Goal: Transaction & Acquisition: Obtain resource

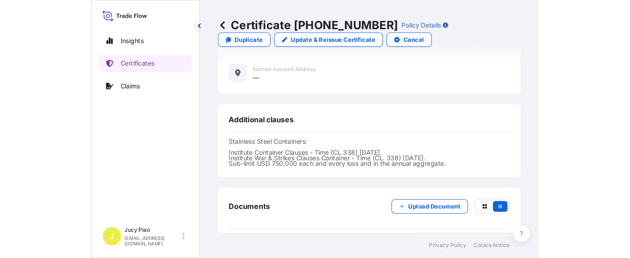
scroll to position [285, 0]
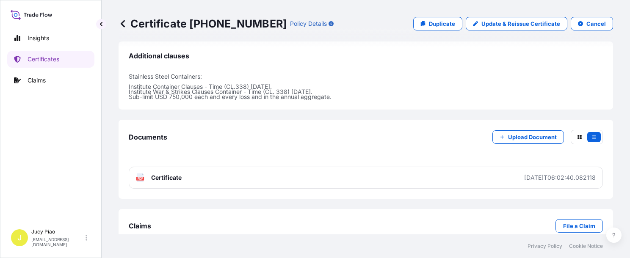
click at [59, 61] on p "Certificates" at bounding box center [44, 59] width 32 height 8
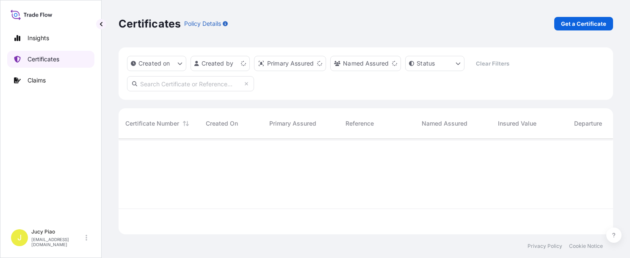
scroll to position [94, 488]
click at [418, 24] on p "Get a Certificate" at bounding box center [583, 23] width 45 height 8
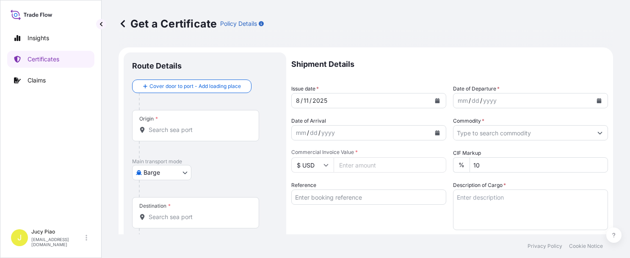
click at [185, 171] on body "Insights Certificates Claims J Jucy Piao [EMAIL_ADDRESS][DOMAIN_NAME] Get a Cer…" at bounding box center [315, 129] width 630 height 258
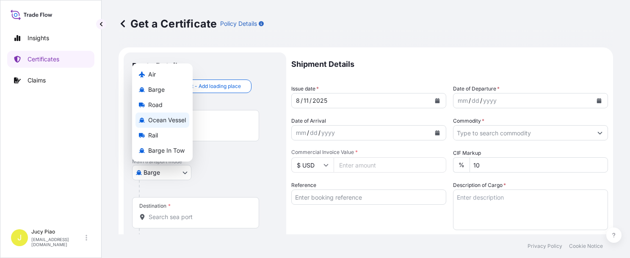
click at [178, 116] on span "Ocean Vessel" at bounding box center [167, 120] width 38 height 8
select select "Ocean Vessel"
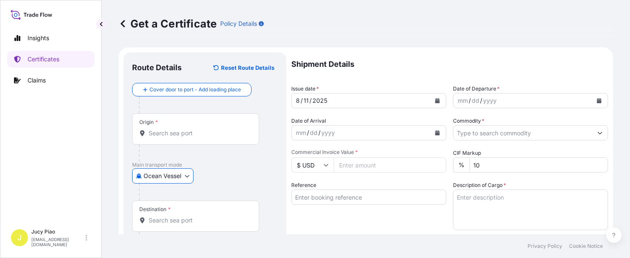
click at [176, 120] on div "Origin *" at bounding box center [195, 128] width 127 height 31
click at [176, 129] on input "Origin *" at bounding box center [199, 133] width 100 height 8
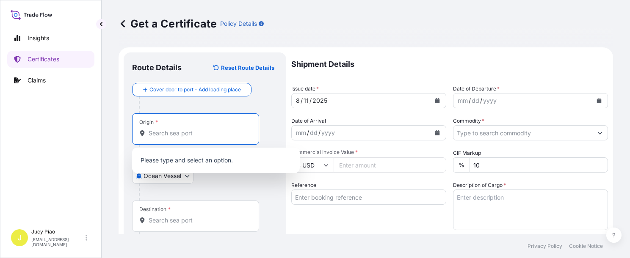
click at [366, 199] on input "Reference" at bounding box center [368, 197] width 155 height 15
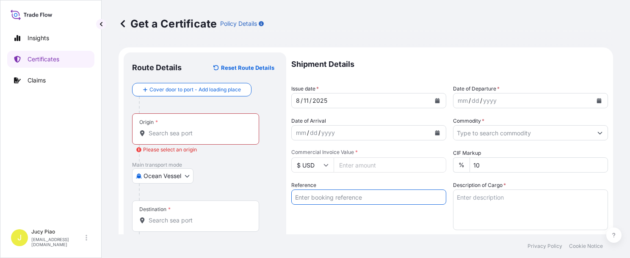
paste input "CSHSE0431249"
type input "CSHSE0431249"
click at [342, 226] on div "Reference CSHSE0431249" at bounding box center [368, 205] width 155 height 49
click at [196, 130] on input "Origin * Please select an origin" at bounding box center [199, 133] width 100 height 8
paste input "[GEOGRAPHIC_DATA]"
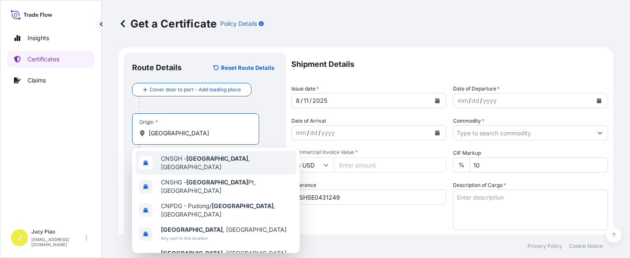
click at [194, 167] on div "CNSGH - [GEOGRAPHIC_DATA] , [GEOGRAPHIC_DATA]" at bounding box center [215, 163] width 161 height 24
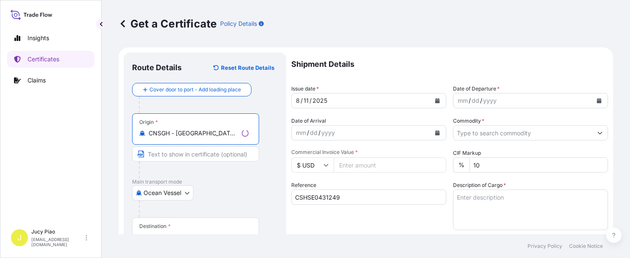
drag, startPoint x: 177, startPoint y: 133, endPoint x: 239, endPoint y: 136, distance: 62.3
click at [238, 136] on input "CNSGH - [GEOGRAPHIC_DATA], [GEOGRAPHIC_DATA]" at bounding box center [194, 133] width 90 height 8
type input "CNSGH - [GEOGRAPHIC_DATA], [GEOGRAPHIC_DATA]"
click at [197, 154] on input "Text to appear on certificate" at bounding box center [195, 153] width 127 height 15
paste input "[GEOGRAPHIC_DATA], [GEOGRAPHIC_DATA]"
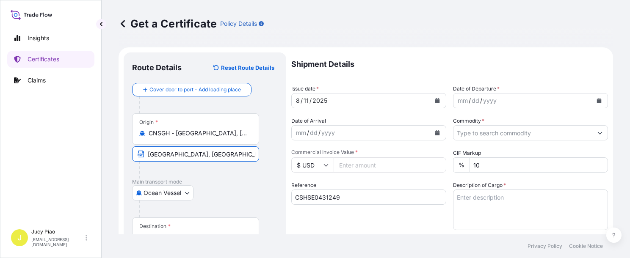
type input "[GEOGRAPHIC_DATA], [GEOGRAPHIC_DATA]"
click at [208, 227] on div "Destination *" at bounding box center [195, 233] width 127 height 31
click at [208, 233] on input "Destination *" at bounding box center [199, 237] width 100 height 8
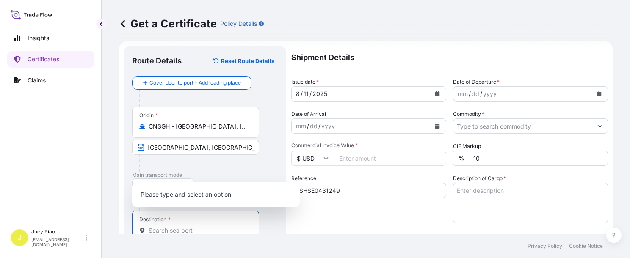
paste input "[GEOGRAPHIC_DATA]"
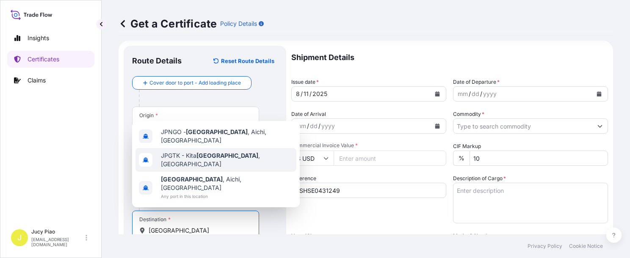
click at [210, 145] on span "JPNGO - [GEOGRAPHIC_DATA] , [GEOGRAPHIC_DATA], [GEOGRAPHIC_DATA]" at bounding box center [227, 136] width 132 height 17
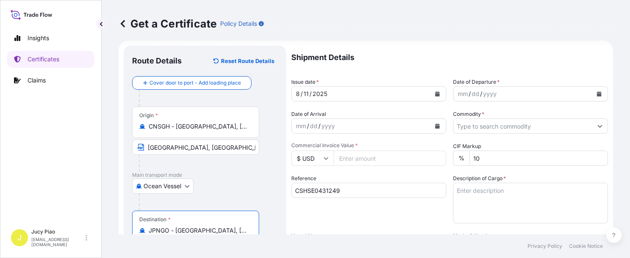
scroll to position [147, 0]
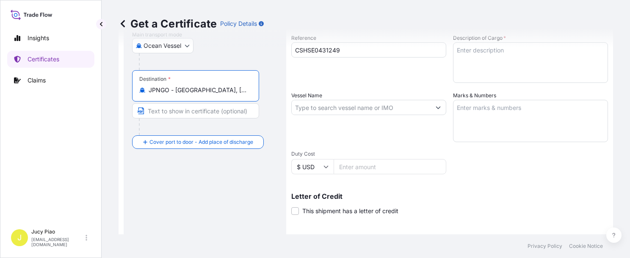
drag, startPoint x: 191, startPoint y: 87, endPoint x: 256, endPoint y: 89, distance: 64.8
click at [257, 87] on div "Destination * [GEOGRAPHIC_DATA] - [GEOGRAPHIC_DATA], [GEOGRAPHIC_DATA], [GEOGRA…" at bounding box center [195, 85] width 127 height 31
type input "JPNGO - [GEOGRAPHIC_DATA], [GEOGRAPHIC_DATA], [GEOGRAPHIC_DATA]"
click at [209, 113] on input "Text to appear on certificate" at bounding box center [195, 110] width 127 height 15
paste input "[GEOGRAPHIC_DATA], [GEOGRAPHIC_DATA], [GEOGRAPHIC_DATA]"
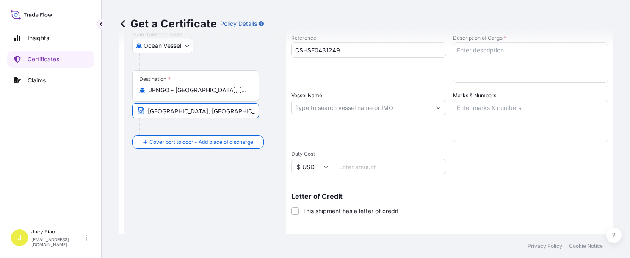
drag, startPoint x: 171, startPoint y: 110, endPoint x: 190, endPoint y: 109, distance: 18.6
click at [190, 109] on input "[GEOGRAPHIC_DATA], [GEOGRAPHIC_DATA], [GEOGRAPHIC_DATA]" at bounding box center [195, 110] width 127 height 15
type input "[GEOGRAPHIC_DATA], [GEOGRAPHIC_DATA]"
click at [266, 120] on div "Destination * [GEOGRAPHIC_DATA] - [GEOGRAPHIC_DATA], [GEOGRAPHIC_DATA], [GEOGRA…" at bounding box center [205, 102] width 146 height 65
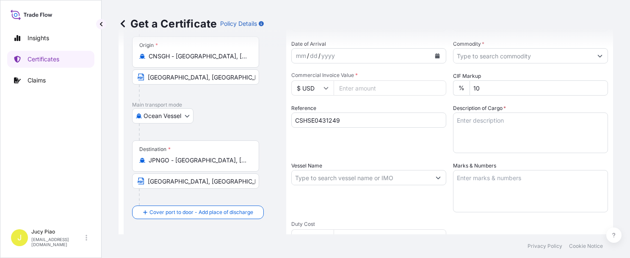
scroll to position [0, 0]
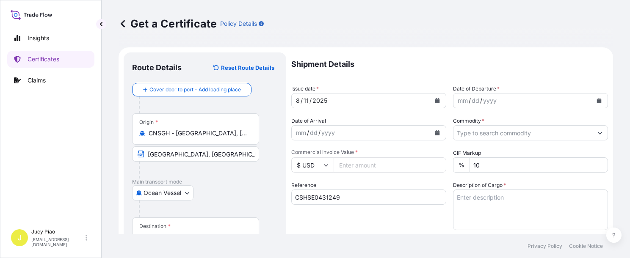
click at [305, 101] on div "11" at bounding box center [306, 101] width 7 height 10
click at [418, 97] on div "mm" at bounding box center [463, 101] width 12 height 10
click at [418, 99] on div "mm" at bounding box center [463, 101] width 12 height 10
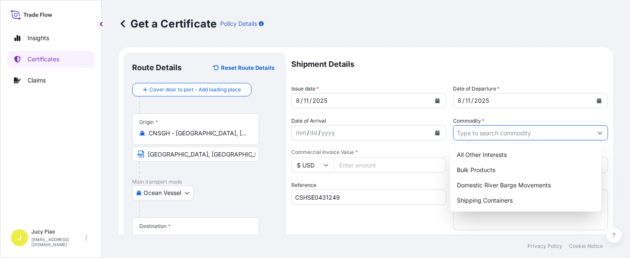
click at [418, 136] on input "Commodity *" at bounding box center [522, 132] width 139 height 15
click at [418, 199] on div "Shipping Containers" at bounding box center [525, 200] width 144 height 15
type input "Shipping Containers"
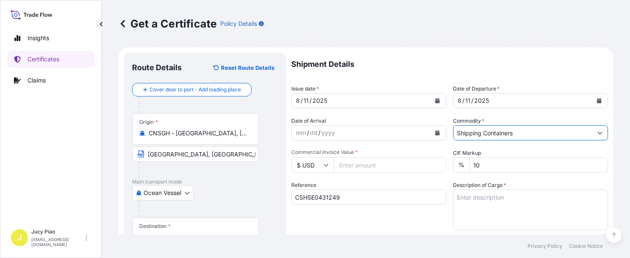
click at [359, 166] on input "Commercial Invoice Value *" at bounding box center [390, 164] width 113 height 15
type input "2341.79"
click at [418, 204] on textarea "Description of Cargo *" at bounding box center [530, 210] width 155 height 41
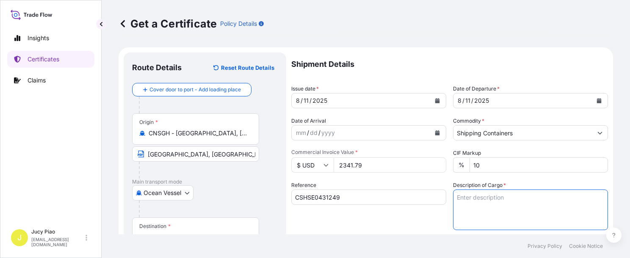
paste textarea "LUBRIZOL(R) AT9231, STD. BLACK & YELLOW 1 PALLET (1 DRUM)"
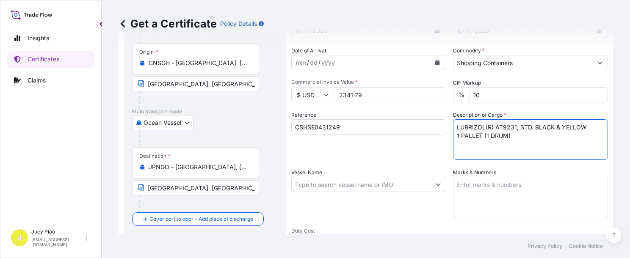
type textarea "LUBRIZOL(R) AT9231, STD. BLACK & YELLOW 1 PALLET (1 DRUM)"
click at [418, 175] on div "Marks & Numbers" at bounding box center [530, 193] width 155 height 51
click at [418, 199] on textarea "Marks & Numbers" at bounding box center [530, 198] width 155 height 42
paste textarea "PO#4503913620"
type textarea "PO#4503913620"
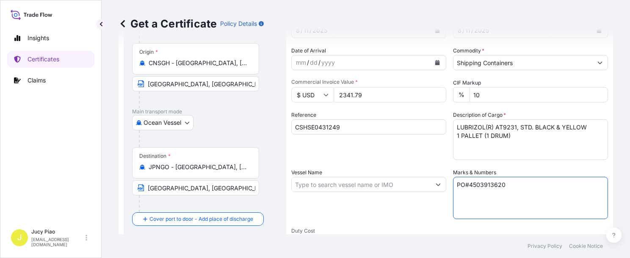
click at [364, 183] on input "Vessel Name" at bounding box center [361, 184] width 139 height 15
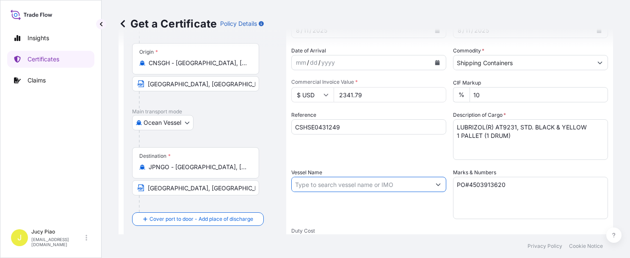
paste input "SIRI BHUM"
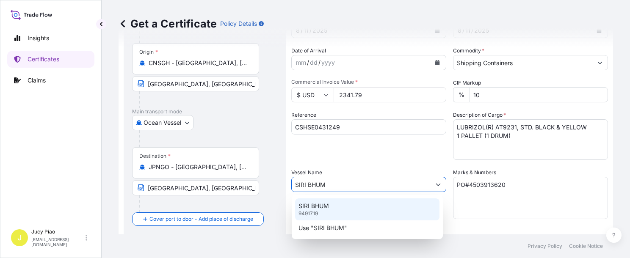
click at [365, 213] on div "SIRI BHUM 9491719" at bounding box center [367, 210] width 144 height 22
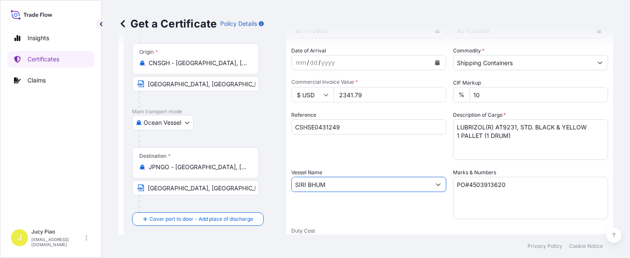
type input "SIRI BHUM"
click at [365, 213] on div "Vessel Name [PERSON_NAME]" at bounding box center [368, 193] width 155 height 51
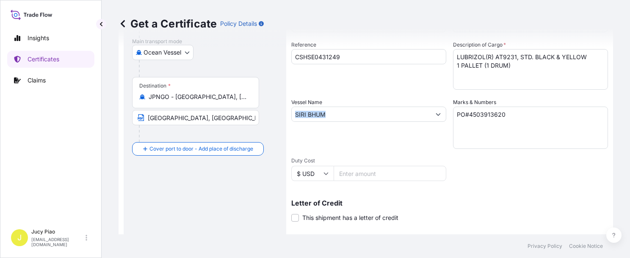
scroll to position [211, 0]
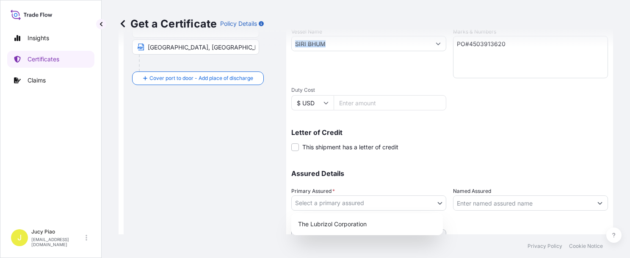
click at [362, 208] on body "0 options available. 2 options available. Insights Certificates Claims J Jucy P…" at bounding box center [315, 129] width 630 height 258
click at [334, 219] on div "The Lubrizol Corporation" at bounding box center [367, 224] width 145 height 15
select select "31566"
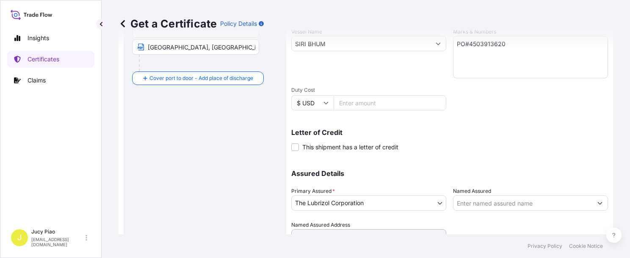
drag, startPoint x: 335, startPoint y: 224, endPoint x: 445, endPoint y: 219, distance: 110.2
click at [336, 224] on label "Named Assured Address" at bounding box center [320, 225] width 59 height 8
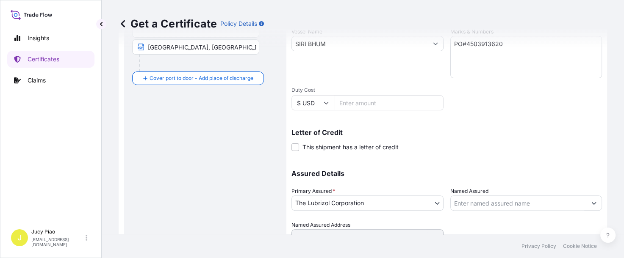
click at [418, 208] on input "Named Assured" at bounding box center [518, 203] width 136 height 15
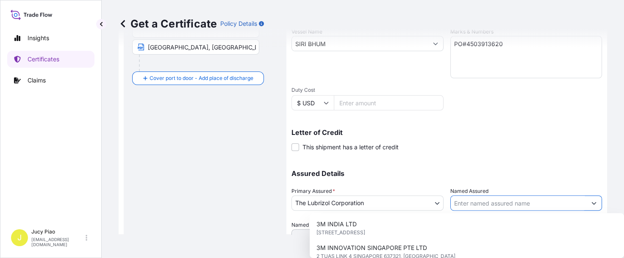
paste input "LUBRIZOL JAPAN LTD"
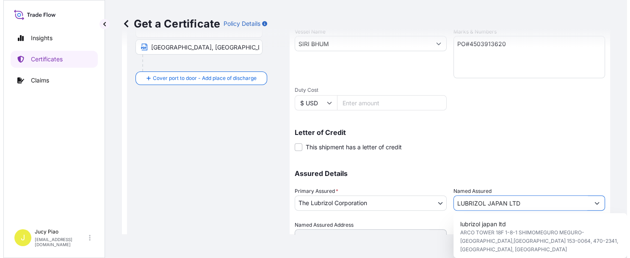
scroll to position [244, 0]
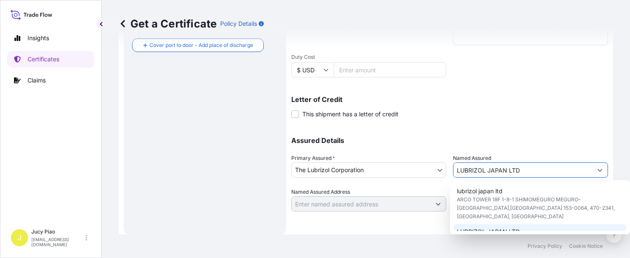
click at [418, 228] on span "LUBRIZOL JAPAN LTD" at bounding box center [488, 232] width 63 height 8
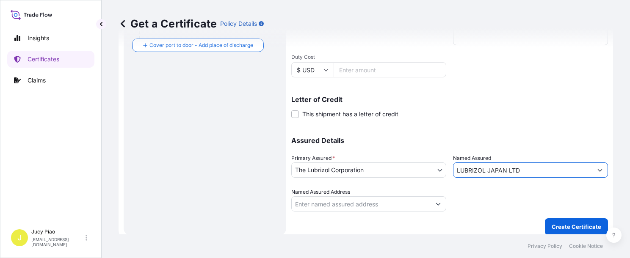
type input "LUBRIZOL JAPAN LTD"
click at [418, 223] on div "Get a Certificate Policy Details Route Details Reset Route Details Cover door t…" at bounding box center [366, 117] width 528 height 235
click at [418, 241] on footer "Privacy Policy Cookie Notice" at bounding box center [366, 247] width 528 height 24
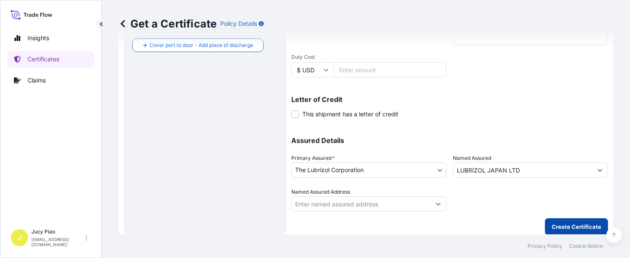
click at [418, 227] on p "Create Certificate" at bounding box center [577, 227] width 50 height 8
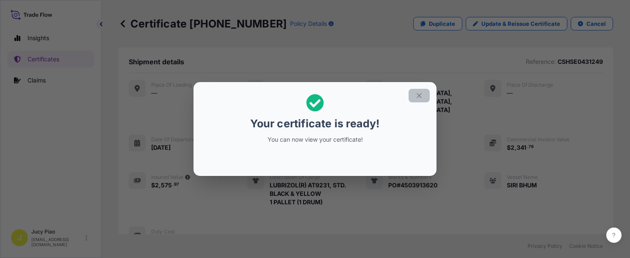
click at [418, 95] on icon "button" at bounding box center [419, 95] width 5 height 5
click at [418, 193] on div "Place of Loading — Origin [GEOGRAPHIC_DATA], [GEOGRAPHIC_DATA] Destination [GEO…" at bounding box center [366, 162] width 474 height 164
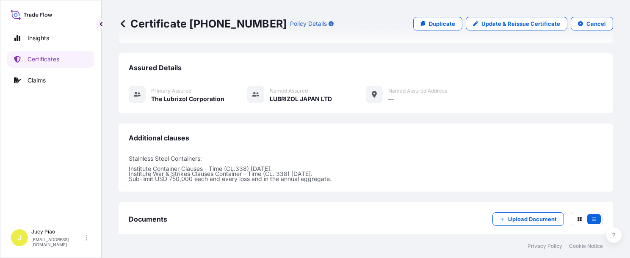
scroll to position [246, 0]
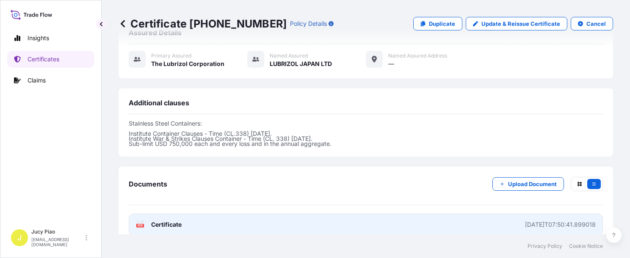
click at [411, 214] on link "PDF Certificate [DATE]T07:50:41.899018" at bounding box center [366, 225] width 474 height 22
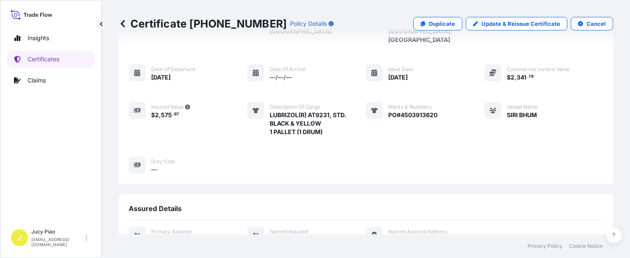
scroll to position [0, 0]
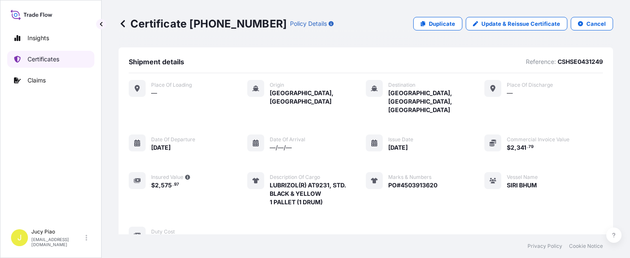
click at [44, 60] on p "Certificates" at bounding box center [44, 59] width 32 height 8
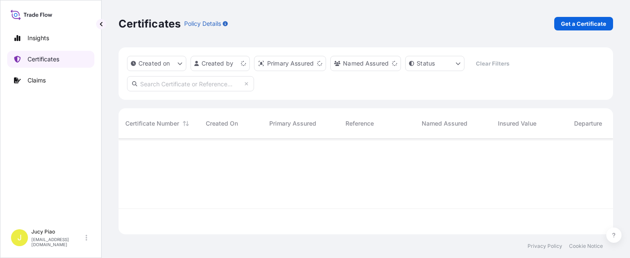
scroll to position [94, 488]
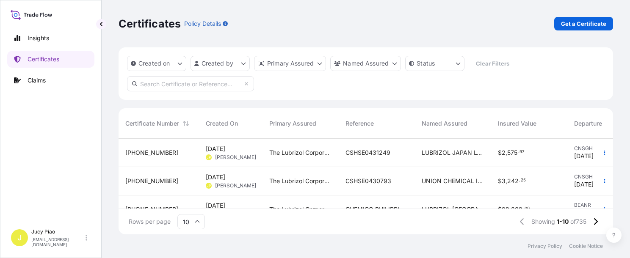
click at [418, 28] on link "Get a Certificate" at bounding box center [583, 24] width 59 height 14
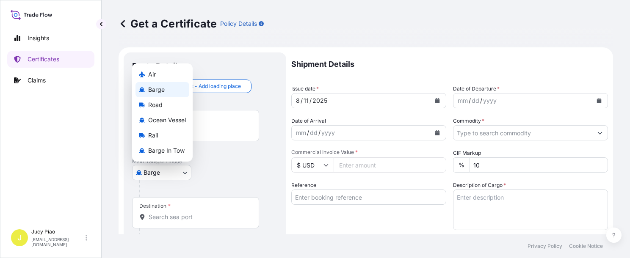
click at [178, 174] on body "Insights Certificates Claims J Jucy Piao [EMAIL_ADDRESS][DOMAIN_NAME] Get a Cer…" at bounding box center [315, 129] width 630 height 258
click at [176, 119] on span "Ocean Vessel" at bounding box center [167, 120] width 38 height 8
select select "Ocean Vessel"
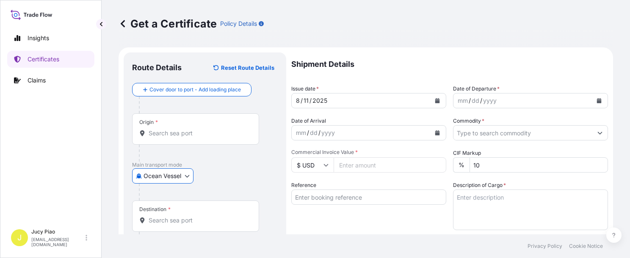
click at [337, 199] on input "Reference" at bounding box center [368, 197] width 155 height 15
paste input "CSHSE0431017"
type input "CSHSE0431017"
click at [320, 213] on div "Reference CSHSE0431017" at bounding box center [368, 205] width 155 height 49
click at [175, 131] on input "Origin *" at bounding box center [199, 133] width 100 height 8
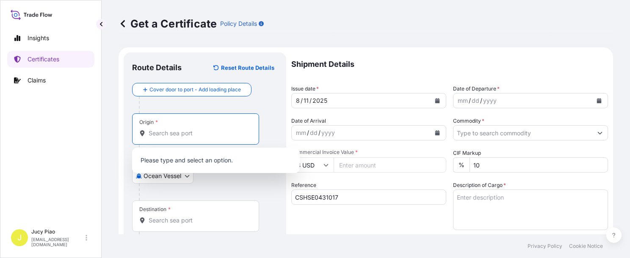
paste input "[GEOGRAPHIC_DATA]"
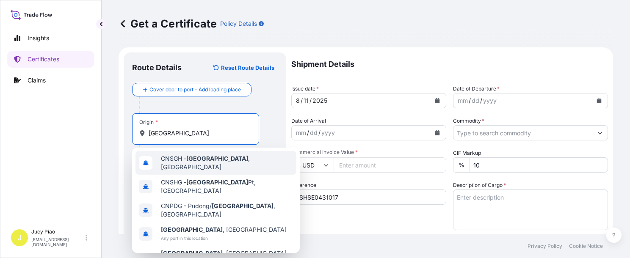
click at [176, 166] on div "CNSGH - [GEOGRAPHIC_DATA] , [GEOGRAPHIC_DATA]" at bounding box center [215, 163] width 161 height 24
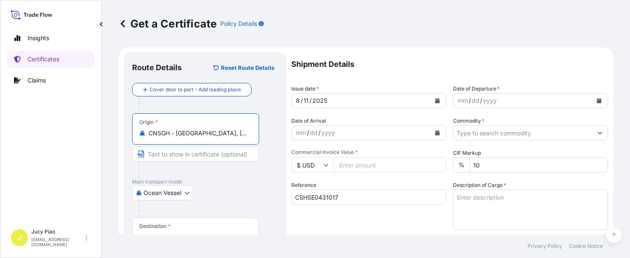
drag, startPoint x: 177, startPoint y: 133, endPoint x: 251, endPoint y: 142, distance: 74.3
click at [251, 135] on div "CNSGH - [GEOGRAPHIC_DATA], [GEOGRAPHIC_DATA]" at bounding box center [195, 133] width 113 height 8
type input "CNSGH - [GEOGRAPHIC_DATA], [GEOGRAPHIC_DATA]"
click at [197, 158] on input "Text to appear on certificate" at bounding box center [195, 153] width 127 height 15
paste input "[GEOGRAPHIC_DATA], [GEOGRAPHIC_DATA]"
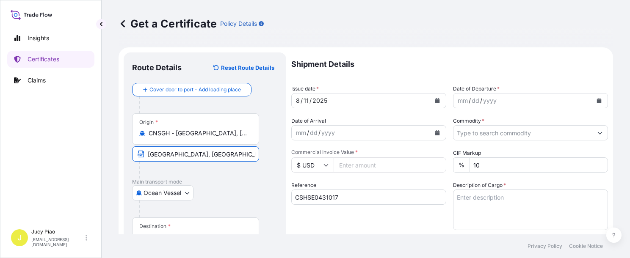
type input "[GEOGRAPHIC_DATA], [GEOGRAPHIC_DATA]"
click at [211, 179] on p "Main transport mode" at bounding box center [205, 182] width 146 height 7
click at [191, 230] on div "Destination *" at bounding box center [195, 233] width 127 height 31
click at [191, 233] on input "Destination *" at bounding box center [199, 237] width 100 height 8
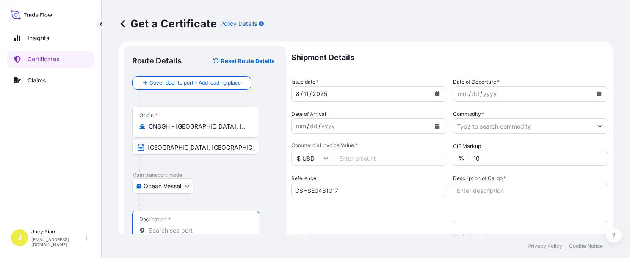
scroll to position [42, 0]
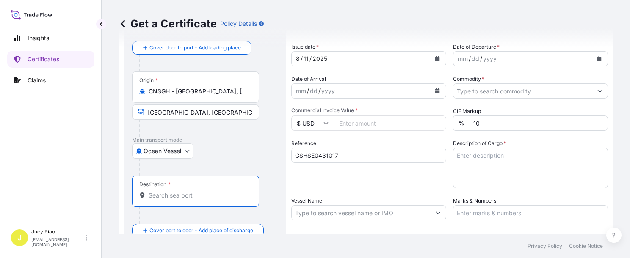
click at [174, 196] on input "Destination *" at bounding box center [199, 195] width 100 height 8
paste input "KEELUNG"
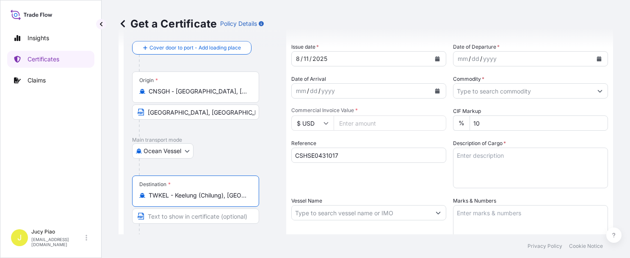
drag, startPoint x: 175, startPoint y: 197, endPoint x: 262, endPoint y: 210, distance: 88.1
click at [269, 199] on div "Destination * TWKEL - Keelung ([GEOGRAPHIC_DATA]), [GEOGRAPHIC_DATA]" at bounding box center [205, 208] width 146 height 65
type input "TWKEL - Keelung (Chilung), [GEOGRAPHIC_DATA]"
click at [183, 218] on input "Text to appear on certificate" at bounding box center [195, 216] width 127 height 15
paste input "Keelung (Chilung), [GEOGRAPHIC_DATA]"
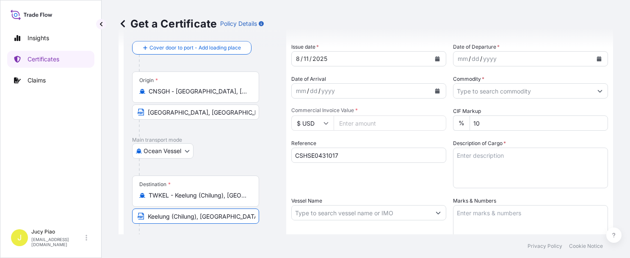
drag, startPoint x: 172, startPoint y: 218, endPoint x: 196, endPoint y: 213, distance: 25.0
click at [196, 213] on input "Keelung (Chilung), [GEOGRAPHIC_DATA]" at bounding box center [195, 216] width 127 height 15
type input "Keelung, [GEOGRAPHIC_DATA]"
click at [357, 185] on div "Reference CSHSE0431017" at bounding box center [368, 163] width 155 height 49
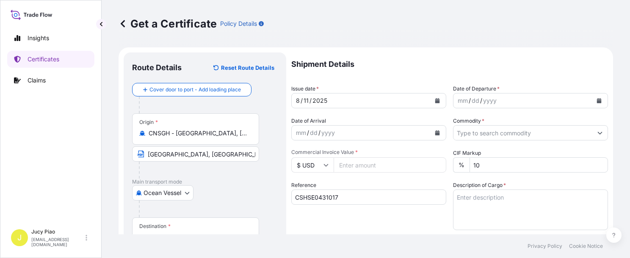
click at [305, 102] on div "11" at bounding box center [306, 101] width 7 height 10
click at [306, 100] on div "11" at bounding box center [306, 101] width 7 height 10
click at [418, 98] on div "mm / dd / yyyy" at bounding box center [522, 100] width 139 height 15
click at [418, 145] on div "Shipment Details Issue date * [DATE] Date of Departure * [DATE] Date of Arrival…" at bounding box center [449, 253] width 317 height 403
click at [418, 138] on input "Commodity *" at bounding box center [522, 132] width 139 height 15
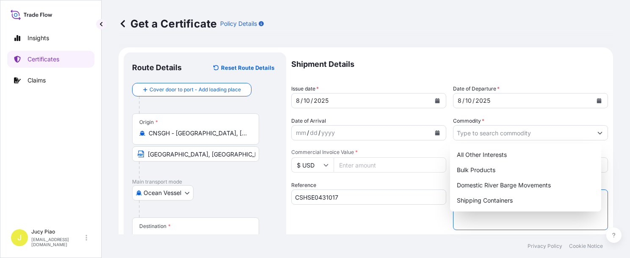
click at [418, 215] on textarea "Description of Cargo *" at bounding box center [530, 210] width 155 height 41
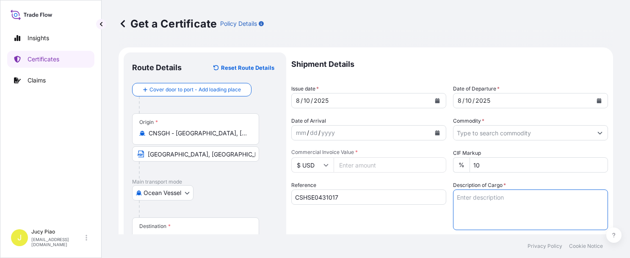
click at [418, 204] on textarea "Description of Cargo *" at bounding box center [530, 210] width 155 height 41
click at [418, 137] on input "Commodity *" at bounding box center [522, 132] width 139 height 15
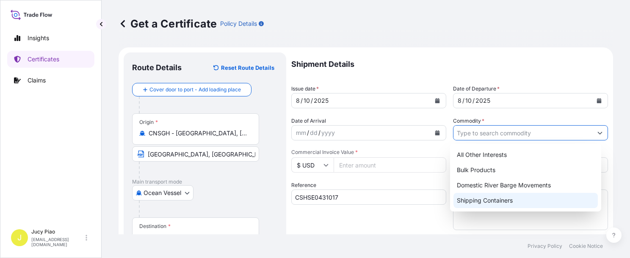
click at [418, 202] on div "Shipping Containers" at bounding box center [525, 200] width 144 height 15
type input "Shipping Containers"
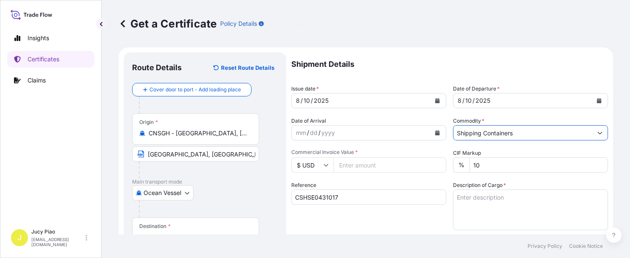
click at [370, 166] on input "Commercial Invoice Value *" at bounding box center [390, 164] width 113 height 15
type input "7700.9"
click at [408, 179] on div "Shipment Details Issue date * [DATE] Date of Departure * [DATE] Date of Arrival…" at bounding box center [449, 253] width 317 height 403
click at [418, 202] on textarea "Description of Cargo *" at bounding box center [530, 210] width 155 height 41
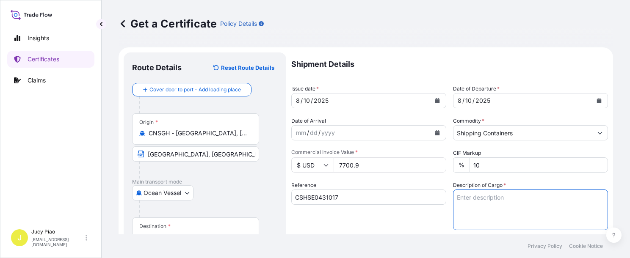
paste textarea "SCHERCEMOL(TM) DIS ESTER, DRUM"
paste textarea "2 PALLETS (5 DRUMS)"
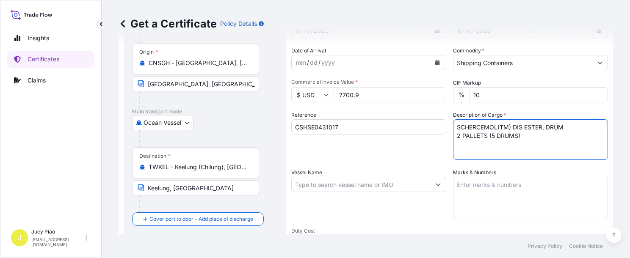
type textarea "SCHERCEMOL(TM) DIS ESTER, DRUM 2 PALLETS (5 DRUMS)"
click at [418, 202] on textarea "Marks & Numbers" at bounding box center [530, 198] width 155 height 42
paste textarea "WECHEM CO., LTD."
click at [418, 189] on textarea "WECHEM CO., LTD." at bounding box center [530, 198] width 155 height 42
paste textarea "C/NO. 20250711003"
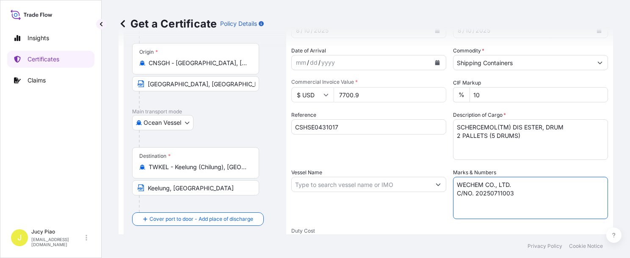
type textarea "WECHEM CO., LTD. C/NO. 20250711003"
click at [363, 182] on input "Vessel Name" at bounding box center [361, 184] width 139 height 15
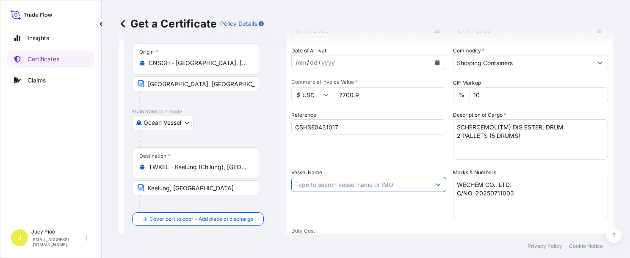
paste input "[PERSON_NAME]"
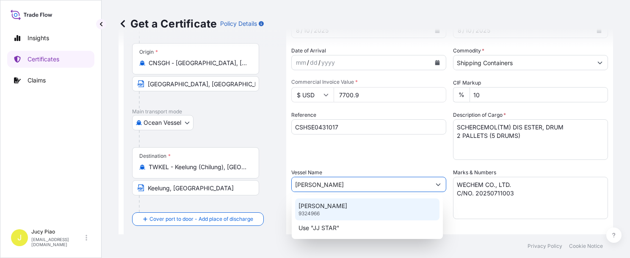
click at [326, 206] on div "JJ STAR 9324966" at bounding box center [367, 210] width 144 height 22
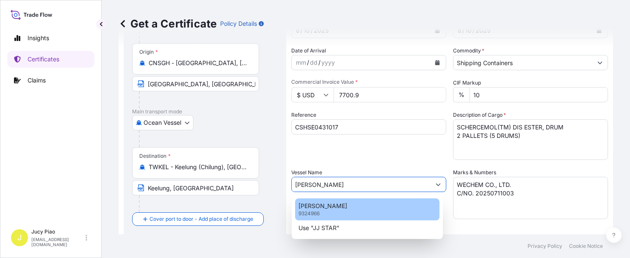
type input "[PERSON_NAME]"
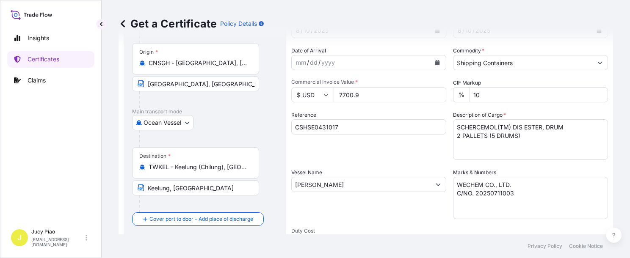
click at [351, 218] on div "Vessel Name [PERSON_NAME]" at bounding box center [368, 193] width 155 height 51
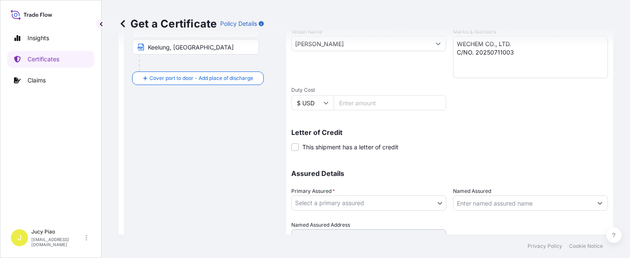
click at [353, 207] on body "0 options available. 2 options available. Insights Certificates Claims J Jucy P…" at bounding box center [315, 129] width 630 height 258
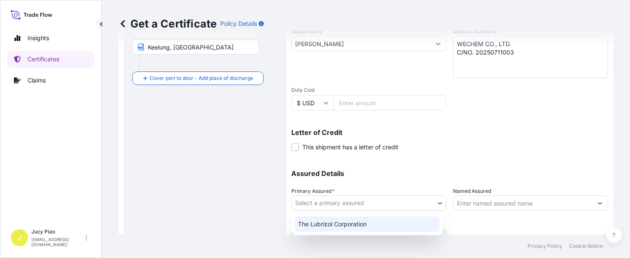
click at [349, 223] on div "The Lubrizol Corporation" at bounding box center [367, 224] width 145 height 15
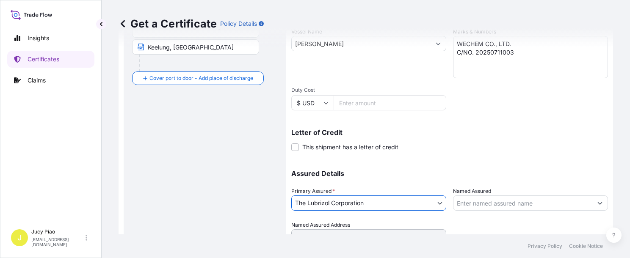
click at [418, 209] on input "Named Assured" at bounding box center [522, 203] width 139 height 15
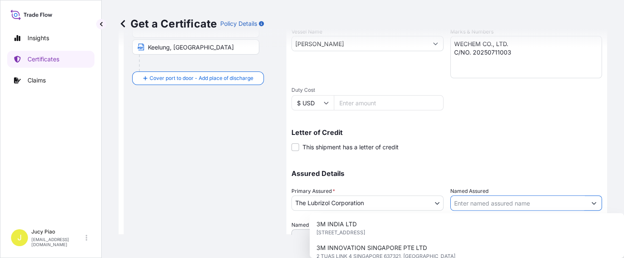
click at [418, 204] on input "Named Assured" at bounding box center [518, 203] width 136 height 15
paste input "WECHEM"
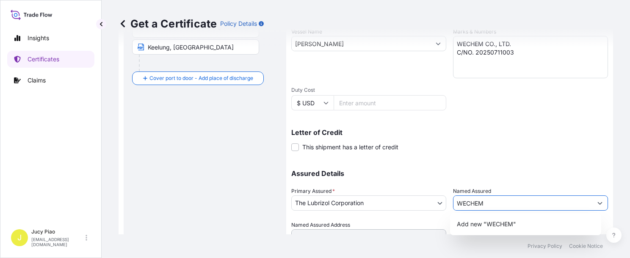
drag, startPoint x: 456, startPoint y: 206, endPoint x: 380, endPoint y: 202, distance: 75.9
click at [380, 203] on div "Assured Details Primary Assured * The Lubrizol Corporation The Lubrizol Corpora…" at bounding box center [449, 202] width 317 height 85
paste input "CO LTD"
type input "WECHEM CO LTD"
click at [418, 170] on p "Assured Details" at bounding box center [449, 173] width 317 height 7
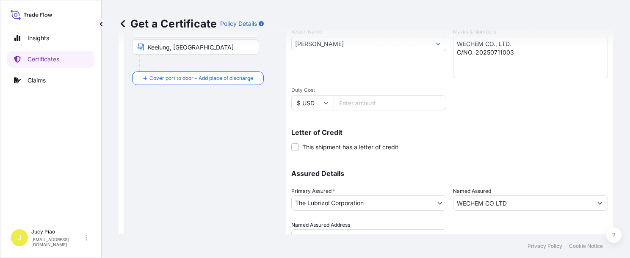
click at [418, 202] on input "WECHEM CO LTD" at bounding box center [522, 203] width 139 height 15
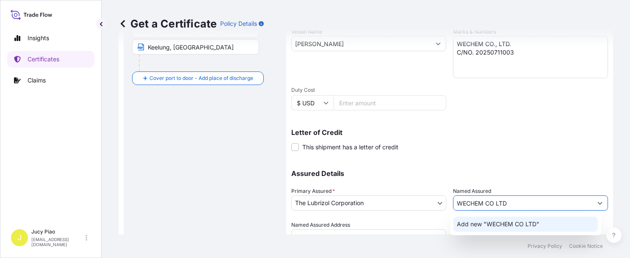
click at [418, 221] on span "Add new "WECHEM CO LTD"" at bounding box center [498, 224] width 83 height 8
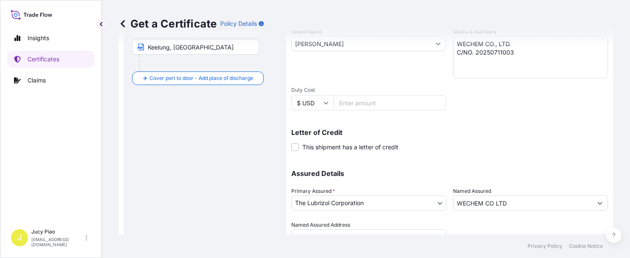
click at [418, 175] on p "Assured Details" at bounding box center [449, 173] width 317 height 7
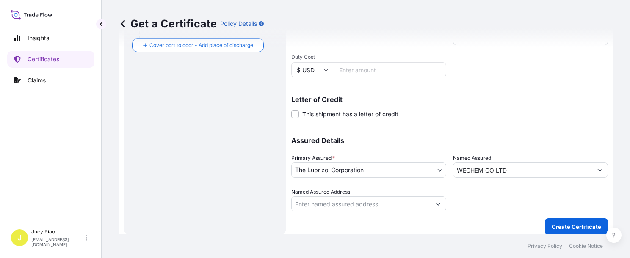
click at [418, 224] on p "Create Certificate" at bounding box center [577, 227] width 50 height 8
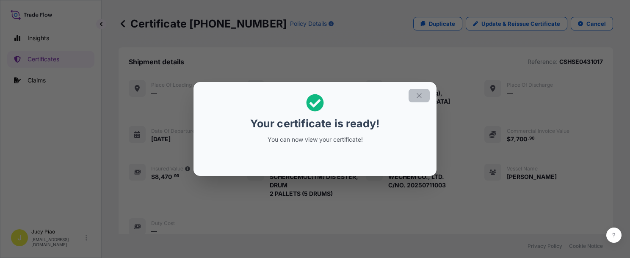
click at [418, 97] on icon "button" at bounding box center [419, 96] width 8 height 8
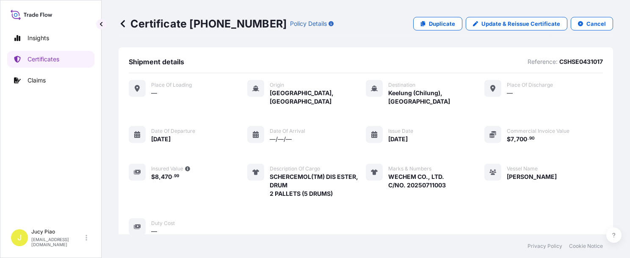
click at [418, 170] on div "Place of Loading — Origin [GEOGRAPHIC_DATA], [GEOGRAPHIC_DATA] Destination [GEO…" at bounding box center [366, 158] width 474 height 156
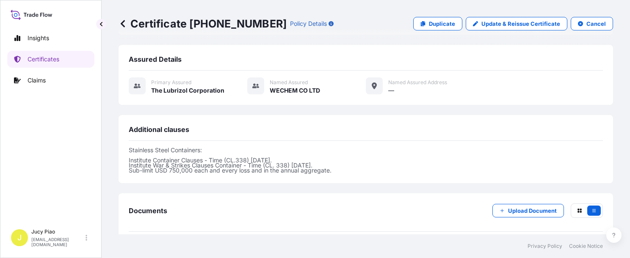
scroll to position [290, 0]
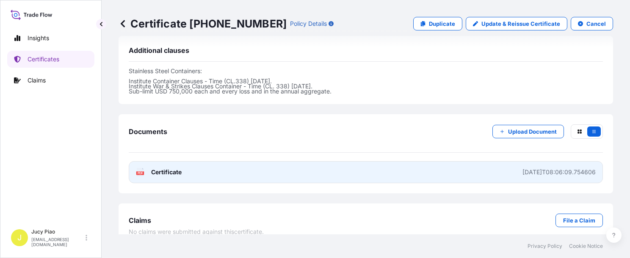
click at [418, 165] on link "PDF Certificate [DATE]T08:06:09.754606" at bounding box center [366, 172] width 474 height 22
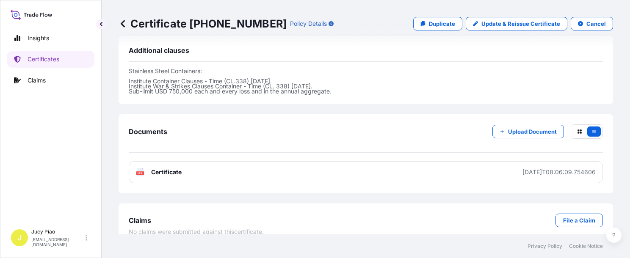
click at [418, 24] on p "Duplicate" at bounding box center [442, 23] width 26 height 8
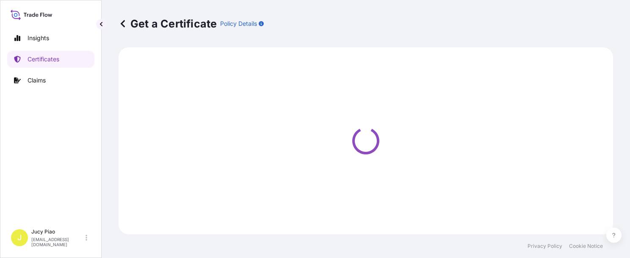
select select "Ocean Vessel"
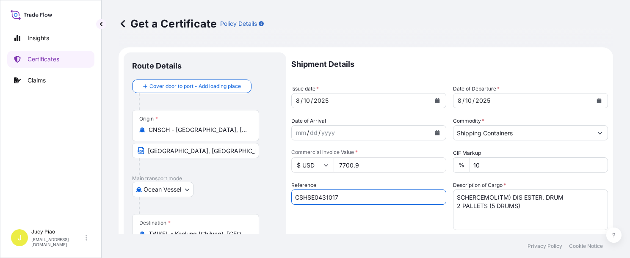
drag, startPoint x: 351, startPoint y: 198, endPoint x: 228, endPoint y: 198, distance: 122.8
paste input "0670"
type input "CSHSE0430670"
click at [364, 225] on div "Reference CSHSE0430670" at bounding box center [368, 205] width 155 height 49
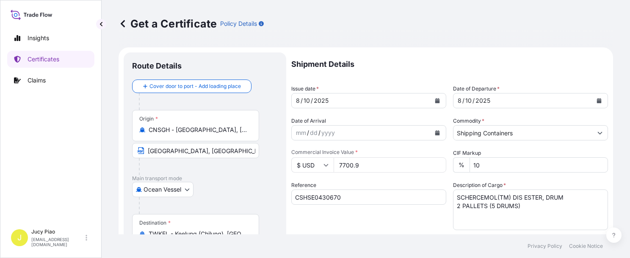
click at [257, 190] on div "Ocean Vessel Air Barge Road Ocean Vessel Rail Barge in [GEOGRAPHIC_DATA]" at bounding box center [205, 189] width 146 height 15
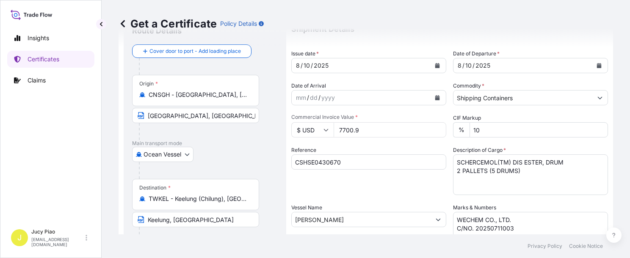
click at [245, 197] on input "TWKEL - Keelung (Chilung), [GEOGRAPHIC_DATA]" at bounding box center [199, 199] width 100 height 8
drag, startPoint x: 249, startPoint y: 199, endPoint x: 140, endPoint y: 196, distance: 109.2
click at [140, 196] on div "TWKEL - Keelung (Chilung), [GEOGRAPHIC_DATA]" at bounding box center [195, 199] width 113 height 8
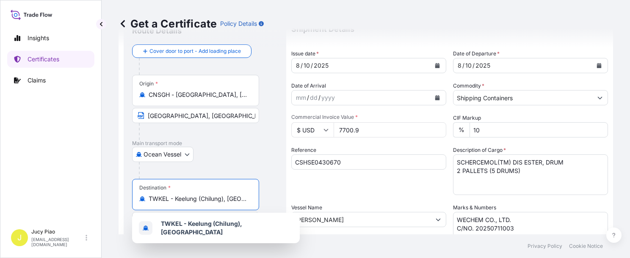
click at [245, 197] on input "TWKEL - Keelung (Chilung), [GEOGRAPHIC_DATA]" at bounding box center [199, 199] width 100 height 8
click at [253, 198] on div "Destination * TWKEL - Keelung ([GEOGRAPHIC_DATA]), [GEOGRAPHIC_DATA]" at bounding box center [195, 194] width 127 height 31
click at [248, 198] on input "TWKEL - Keelung (Chilung), [GEOGRAPHIC_DATA]" at bounding box center [199, 199] width 100 height 8
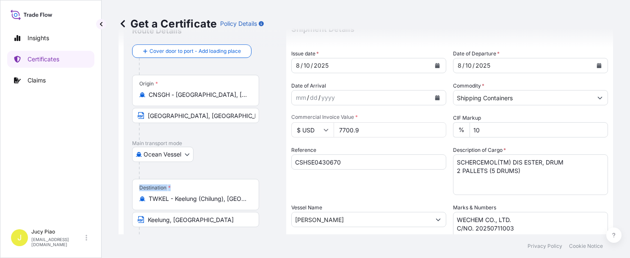
drag, startPoint x: 236, startPoint y: 200, endPoint x: 134, endPoint y: 199, distance: 102.0
click at [133, 199] on div "Destination * TWKEL - Keelung ([GEOGRAPHIC_DATA]), [GEOGRAPHIC_DATA]" at bounding box center [195, 194] width 127 height 31
drag, startPoint x: 134, startPoint y: 199, endPoint x: 153, endPoint y: 197, distance: 19.5
click at [153, 197] on input "TWKEL - Keelung (Chilung), [GEOGRAPHIC_DATA]" at bounding box center [199, 199] width 100 height 8
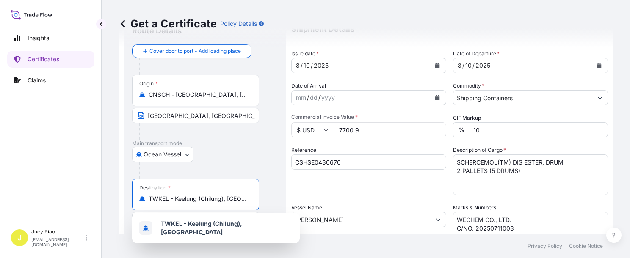
click at [149, 199] on input "TWKEL - Keelung (Chilung), [GEOGRAPHIC_DATA]" at bounding box center [199, 199] width 100 height 8
drag, startPoint x: 157, startPoint y: 201, endPoint x: 289, endPoint y: 210, distance: 132.4
click at [289, 210] on form "Route Details Cover door to port - Add loading place Place of loading Road / [G…" at bounding box center [366, 230] width 494 height 437
type input "T"
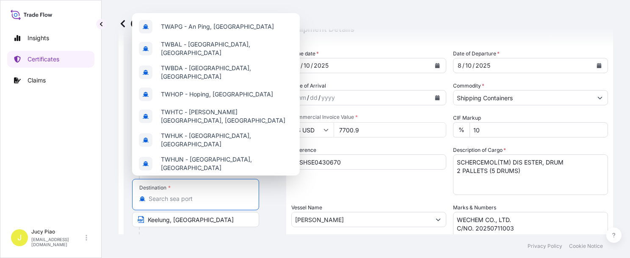
paste input "TAICHUNG"
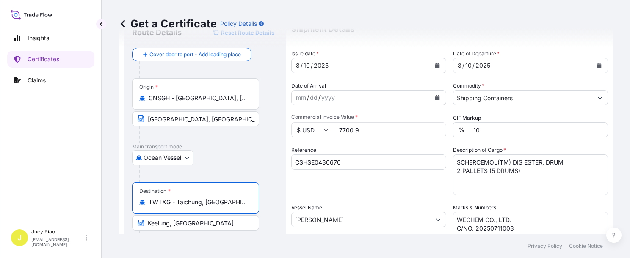
drag, startPoint x: 215, startPoint y: 204, endPoint x: 246, endPoint y: 207, distance: 31.9
click at [246, 207] on div "Destination * TWTXG - [GEOGRAPHIC_DATA], [GEOGRAPHIC_DATA]" at bounding box center [195, 197] width 127 height 31
drag, startPoint x: 177, startPoint y: 202, endPoint x: 262, endPoint y: 212, distance: 86.0
click at [262, 211] on div "Destination * TWTXG - [GEOGRAPHIC_DATA], [GEOGRAPHIC_DATA] [GEOGRAPHIC_DATA], […" at bounding box center [205, 214] width 146 height 65
click at [180, 204] on input "TWTXG - Taichung, [GEOGRAPHIC_DATA]" at bounding box center [199, 202] width 100 height 8
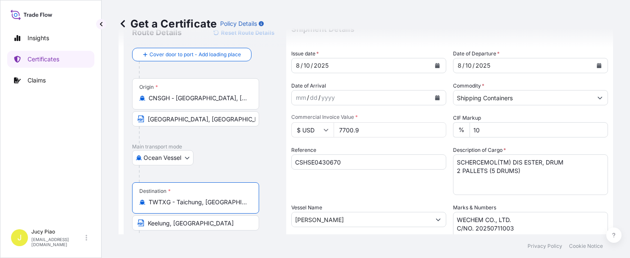
drag, startPoint x: 176, startPoint y: 202, endPoint x: 246, endPoint y: 205, distance: 69.5
click at [246, 205] on input "TWTXG - Taichung, [GEOGRAPHIC_DATA]" at bounding box center [199, 202] width 100 height 8
type input "TWTXG - Taichung, [GEOGRAPHIC_DATA]"
click at [24, 218] on div "Insights Certificates Claims J Jucy Piao [EMAIL_ADDRESS][DOMAIN_NAME] Get a Cer…" at bounding box center [315, 129] width 630 height 258
paste input "[PERSON_NAME]"
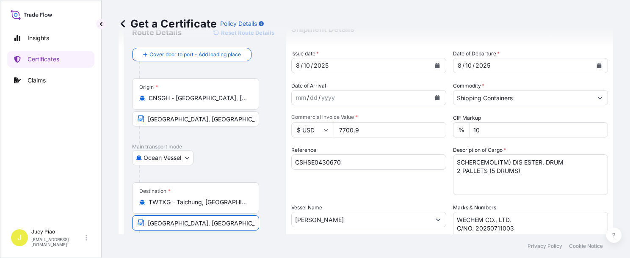
type input "[GEOGRAPHIC_DATA], [GEOGRAPHIC_DATA]"
click at [245, 158] on div "Ocean Vessel Air Barge Road Ocean Vessel Rail Barge in [GEOGRAPHIC_DATA]" at bounding box center [205, 157] width 146 height 15
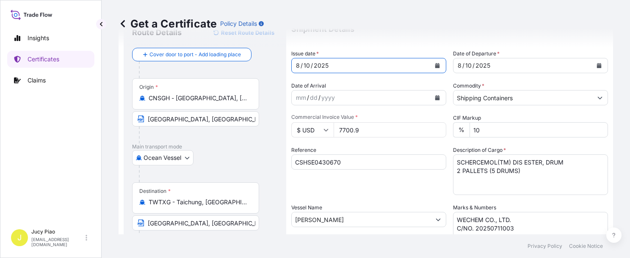
click at [304, 65] on div "10" at bounding box center [307, 66] width 8 height 10
click at [306, 64] on div "10" at bounding box center [307, 66] width 8 height 10
click at [418, 66] on div "10" at bounding box center [468, 66] width 8 height 10
drag, startPoint x: 373, startPoint y: 132, endPoint x: 330, endPoint y: 129, distance: 42.4
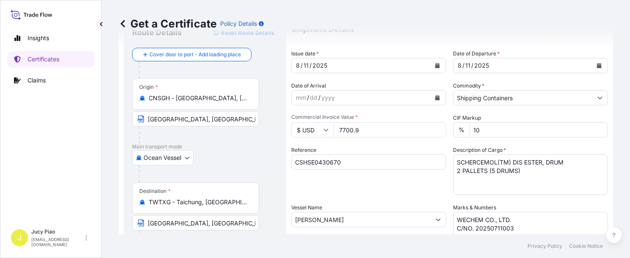
click at [330, 129] on div "$ USD 7700.9" at bounding box center [368, 129] width 155 height 15
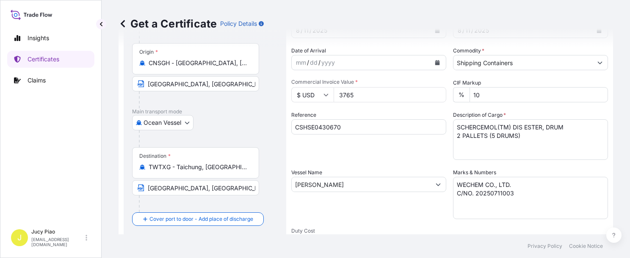
type input "3765"
drag, startPoint x: 525, startPoint y: 139, endPoint x: 405, endPoint y: 104, distance: 125.3
click at [405, 104] on div "Shipment Details Issue date * [DATE] Date of Departure * [DATE] Date of Arrival…" at bounding box center [449, 183] width 317 height 403
paste textarea "THERMOPLASTIC POLYURETHANE"
paste textarea "1 PALLET (20 BAGS)"
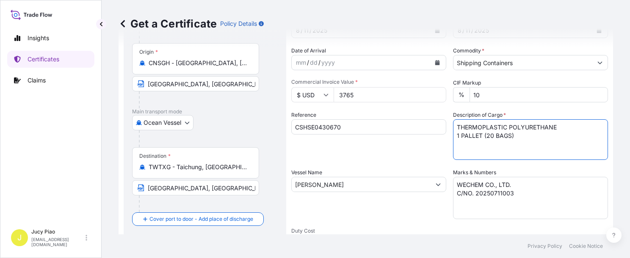
type textarea "THERMOPLASTIC POLYURETHANE 1 PALLET (20 BAGS)"
drag, startPoint x: 532, startPoint y: 199, endPoint x: 371, endPoint y: 170, distance: 163.9
click at [375, 170] on div "Shipment Details Issue date * [DATE] Date of Departure * [DATE] Date of Arrival…" at bounding box center [449, 183] width 317 height 403
paste textarea "[PERSON_NAME] INDUSTRY CO., LTD"
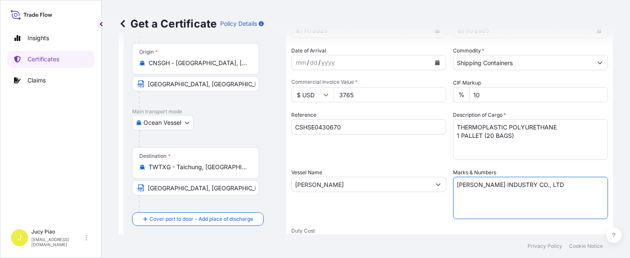
paste textarea "O#TW01-PO40-2507250002"
paste textarea "TAICHUNG PORT [PERSON_NAME] INDUSTRY CO., LTD [GEOGRAPHIC_DATA]-PO40-2507290004…"
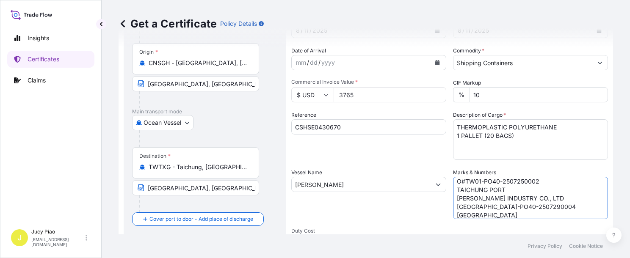
scroll to position [6, 0]
click at [418, 190] on textarea "WECHEM CO., LTD. C/NO. 20250711003" at bounding box center [530, 198] width 155 height 42
type textarea "[PERSON_NAME] INDUSTRY CO., LTD PO#TW01-PO40-2507250002 TAICHUNG PORT [PERSON_N…"
click at [336, 185] on input "[PERSON_NAME]" at bounding box center [361, 184] width 139 height 15
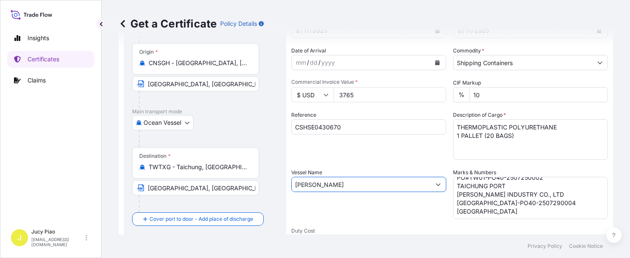
drag, startPoint x: 337, startPoint y: 185, endPoint x: 244, endPoint y: 175, distance: 93.7
click at [244, 175] on form "Route Details Reset Route Details Cover door to port - Add loading place Place …" at bounding box center [366, 195] width 494 height 437
paste input "GLORY TIANJIN"
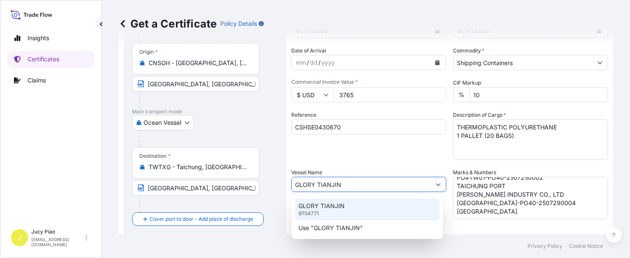
click at [357, 204] on div "GLORY TIANJIN 9754771" at bounding box center [367, 210] width 144 height 22
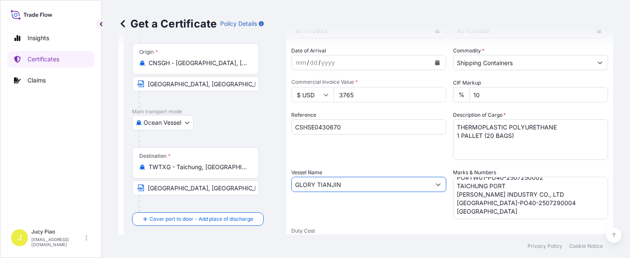
type input "GLORY TIANJIN"
click at [379, 153] on div "Reference CSHSE0430670" at bounding box center [368, 135] width 155 height 49
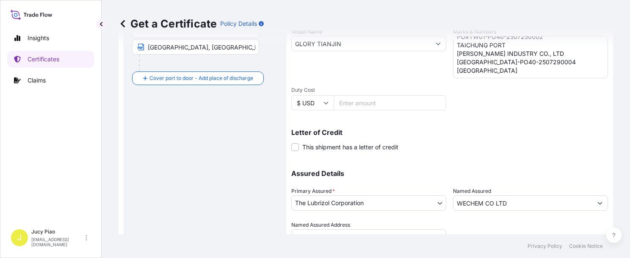
scroll to position [244, 0]
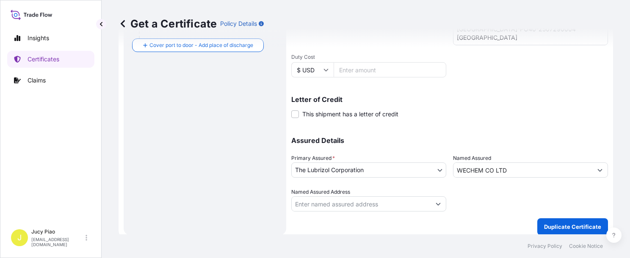
click at [418, 169] on input "WECHEM CO LTD" at bounding box center [522, 170] width 139 height 15
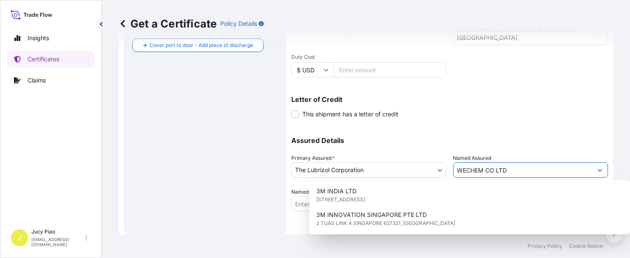
drag, startPoint x: 511, startPoint y: 171, endPoint x: 391, endPoint y: 159, distance: 120.5
click at [391, 159] on div "Assured Details Primary Assured * The Lubrizol Corporation The Lubrizol Corpora…" at bounding box center [449, 169] width 317 height 85
paste input "[PERSON_NAME] INDUSTRY CO.,"
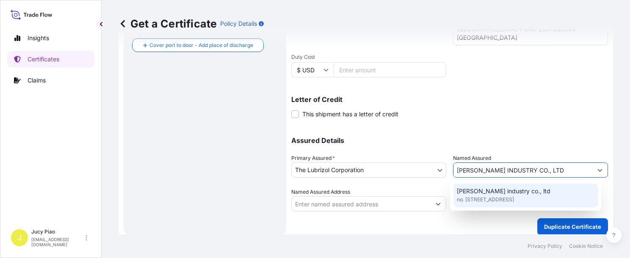
click at [418, 188] on span "[PERSON_NAME] industry co., ltd" at bounding box center [504, 191] width 94 height 8
type input "[PERSON_NAME] industry co., ltd"
type input "no. [STREET_ADDRESS]"
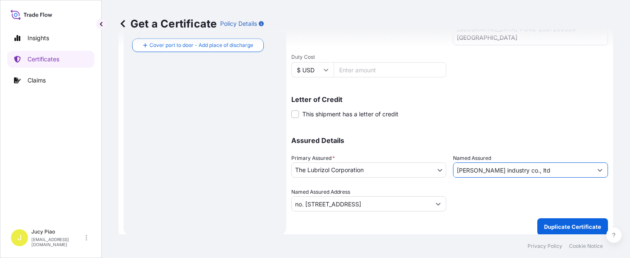
type input "[PERSON_NAME] industry co., ltd"
click at [418, 224] on p "Duplicate Certificate" at bounding box center [572, 227] width 57 height 8
type input "no. [STREET_ADDRESS]"
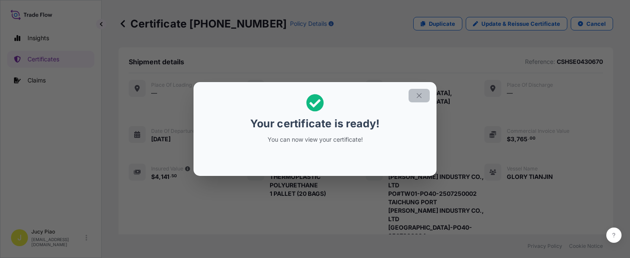
click at [418, 98] on icon "button" at bounding box center [419, 96] width 8 height 8
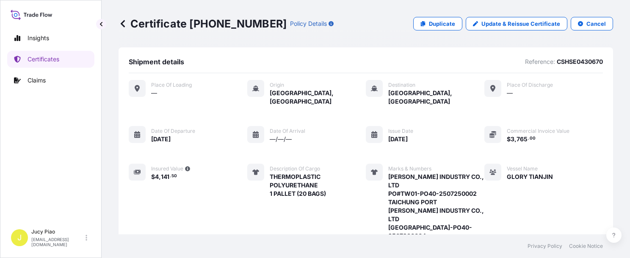
click at [418, 133] on div "Place of Loading — Origin [GEOGRAPHIC_DATA], [GEOGRAPHIC_DATA] Destination [GEO…" at bounding box center [366, 183] width 474 height 207
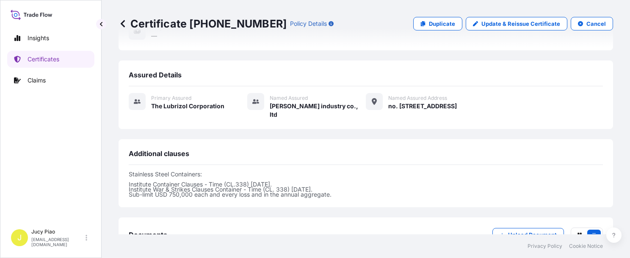
scroll to position [317, 0]
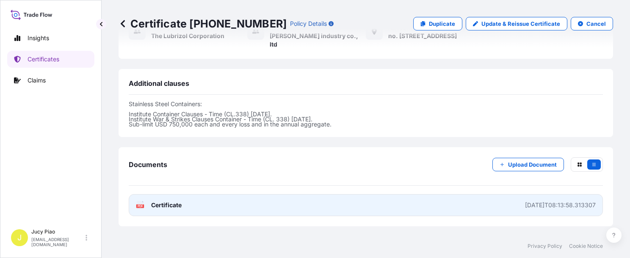
click at [411, 197] on link "PDF Certificate [DATE]T08:13:58.313307" at bounding box center [366, 205] width 474 height 22
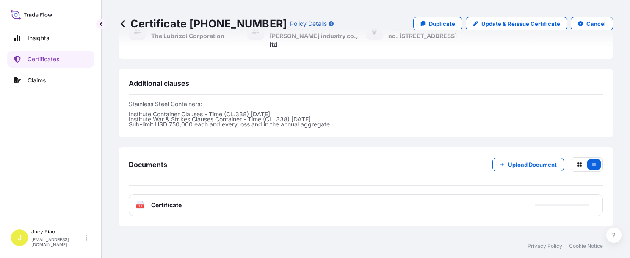
click at [418, 23] on p "Duplicate" at bounding box center [442, 23] width 26 height 8
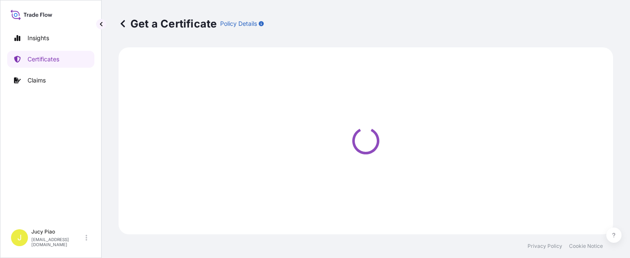
select select "Ocean Vessel"
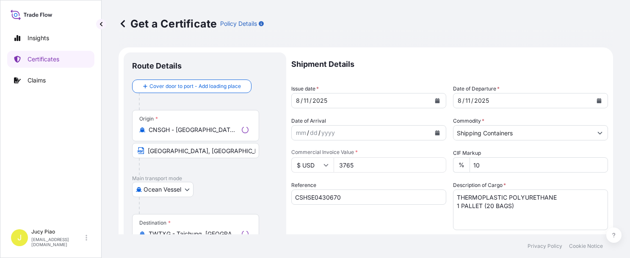
type input "no. [STREET_ADDRESS]"
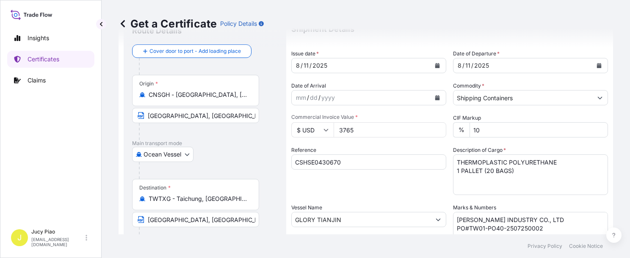
scroll to position [70, 0]
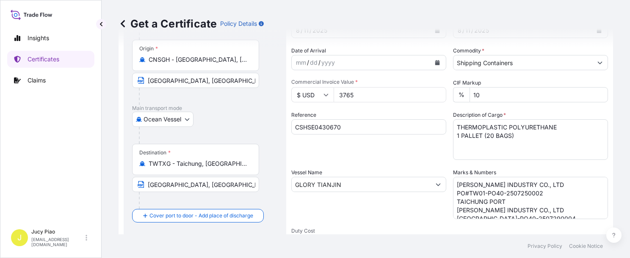
click at [347, 124] on input "CSHSE0430670" at bounding box center [368, 126] width 155 height 15
click at [221, 117] on form "Route Details Cover door to port - Add loading place Place of loading Road / [G…" at bounding box center [366, 195] width 494 height 437
paste input "1073"
type input "CSHSE0431073"
click at [360, 152] on div "Reference CSHSE0431073" at bounding box center [368, 135] width 155 height 49
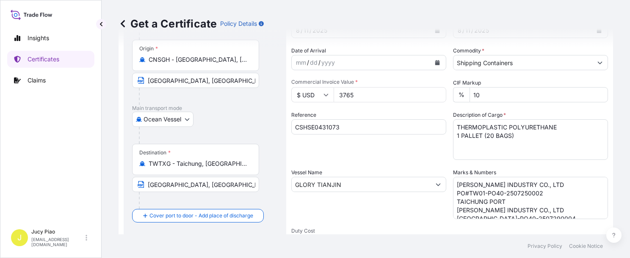
drag, startPoint x: 345, startPoint y: 96, endPoint x: 313, endPoint y: 96, distance: 31.7
click at [313, 96] on div "$ USD 3765" at bounding box center [368, 94] width 155 height 15
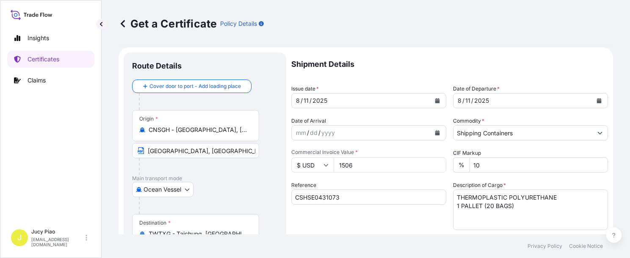
scroll to position [35, 0]
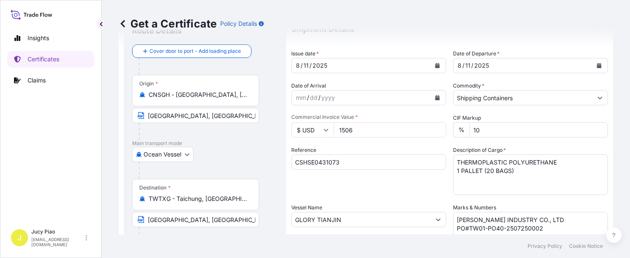
type input "1506"
drag, startPoint x: 494, startPoint y: 175, endPoint x: 444, endPoint y: 179, distance: 50.1
click at [418, 179] on div "Shipment Details Issue date * [DATE] Date of Departure * [DATE] Date of Arrival…" at bounding box center [449, 218] width 317 height 403
paste textarea "CSHSE0431073"
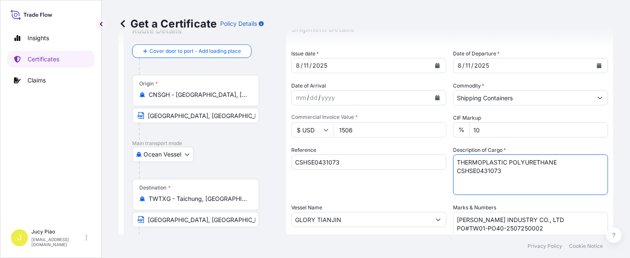
drag, startPoint x: 478, startPoint y: 173, endPoint x: 433, endPoint y: 176, distance: 44.9
click at [418, 176] on div "Shipment Details Issue date * [DATE] Date of Departure * [DATE] Date of Arrival…" at bounding box center [449, 218] width 317 height 403
paste textarea "1 PALLET (8 BAGS)"
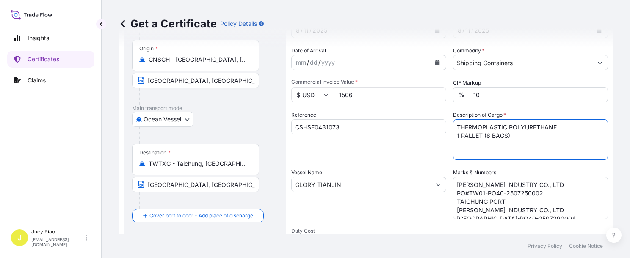
type textarea "THERMOPLASTIC POLYURETHANE 1 PALLET (8 BAGS)"
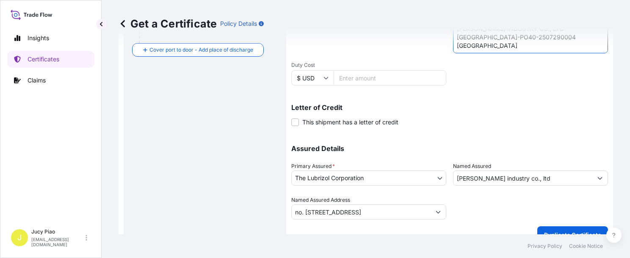
scroll to position [244, 0]
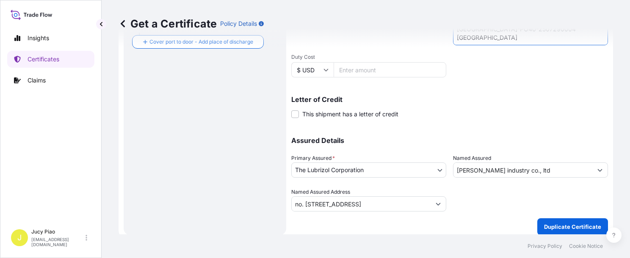
drag, startPoint x: 454, startPoint y: 192, endPoint x: 537, endPoint y: 251, distance: 102.3
click at [418, 241] on div "Get a Certificate Policy Details Route Details Cover door to port - Add loading…" at bounding box center [366, 129] width 528 height 258
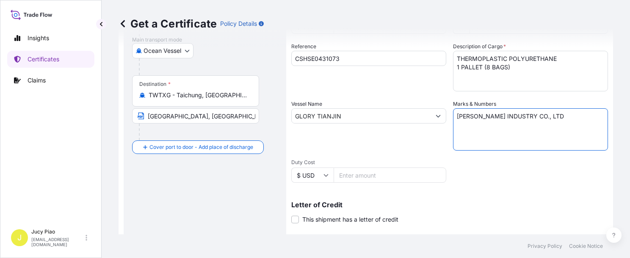
scroll to position [0, 0]
paste textarea "PO#TW01-PO40-2507310004"
paste textarea "TAICHUNG PORT"
type textarea "[PERSON_NAME] INDUSTRY CO., LTD PO#TW01-PO40-2507310004 TAICHUNG PORT"
click at [418, 188] on div "Shipment Details Issue date * [DATE] Date of Departure * [DATE] Date of Arrival…" at bounding box center [449, 115] width 317 height 403
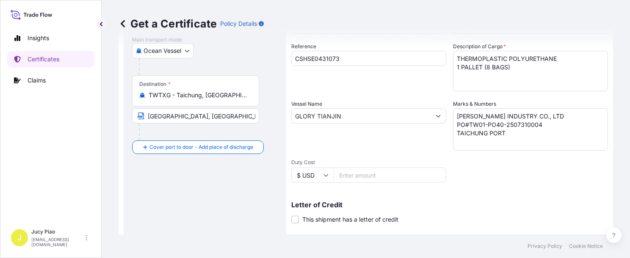
scroll to position [33, 0]
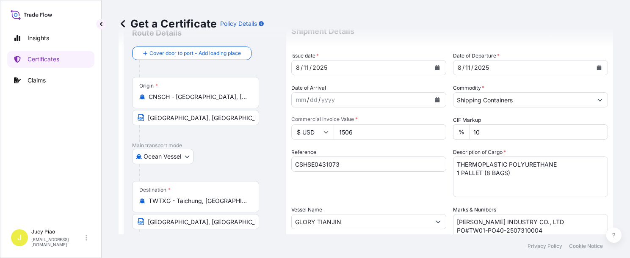
click at [389, 201] on div "Shipment Details Issue date * [DATE] Date of Departure * [DATE] Date of Arrival…" at bounding box center [449, 220] width 317 height 403
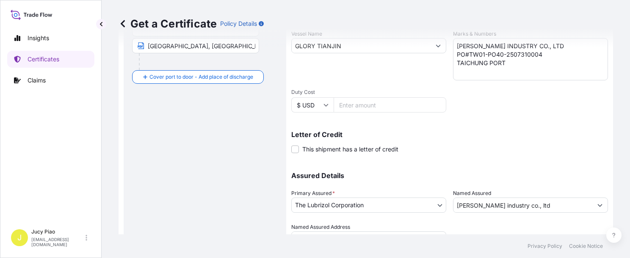
scroll to position [244, 0]
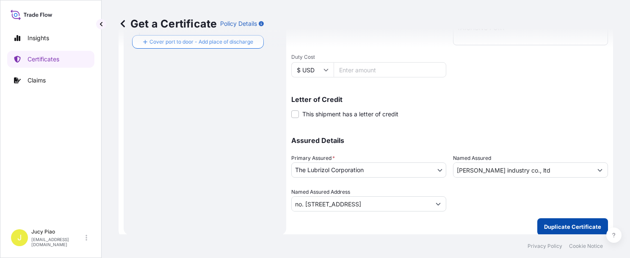
click at [418, 226] on p "Duplicate Certificate" at bounding box center [572, 227] width 57 height 8
type input "no. [STREET_ADDRESS]"
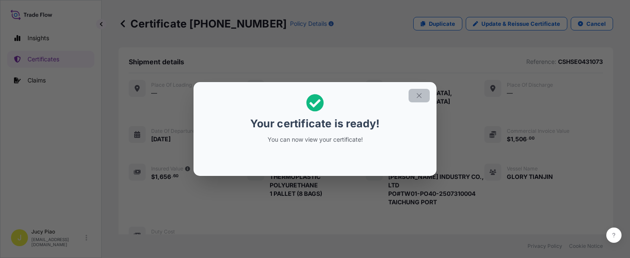
click at [418, 96] on icon "button" at bounding box center [419, 96] width 8 height 8
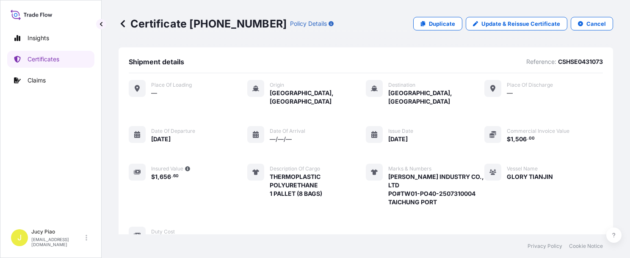
click at [418, 195] on div "Vessel Name [PERSON_NAME]" at bounding box center [518, 185] width 69 height 43
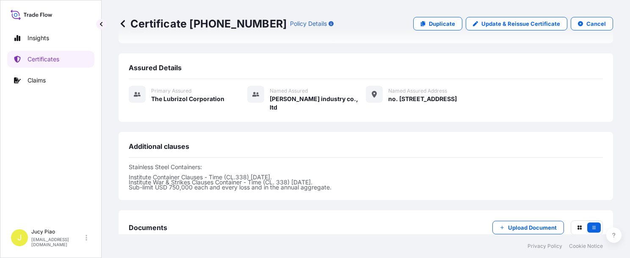
scroll to position [282, 0]
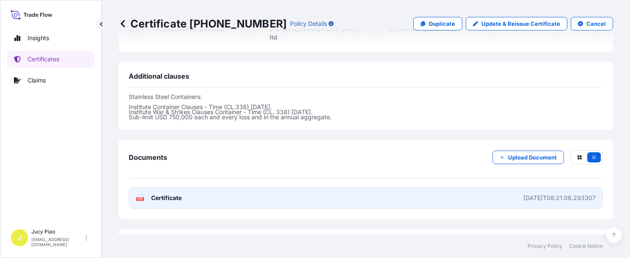
click at [418, 191] on link "PDF Certificate [DATE]T08:21:06.293307" at bounding box center [366, 198] width 474 height 22
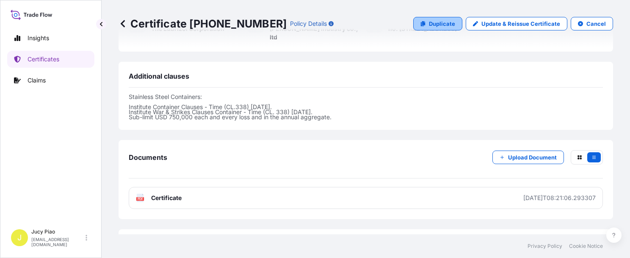
click at [418, 18] on link "Duplicate" at bounding box center [437, 24] width 49 height 14
select select "Ocean Vessel"
select select "31566"
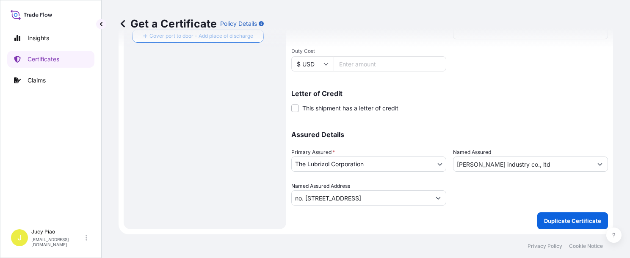
scroll to position [244, 0]
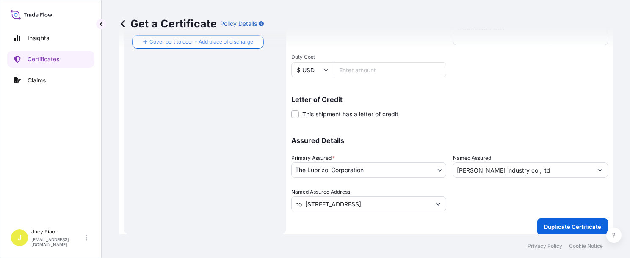
click at [418, 21] on div "Get a Certificate Policy Details" at bounding box center [366, 24] width 494 height 14
type input "no. [STREET_ADDRESS]"
click at [418, 134] on div "Assured Details Primary Assured * The Lubrizol Corporation The Lubrizol Corpora…" at bounding box center [449, 169] width 317 height 85
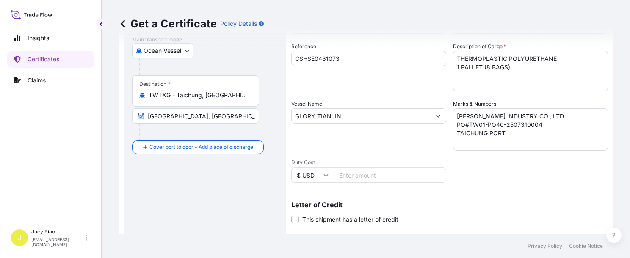
scroll to position [33, 0]
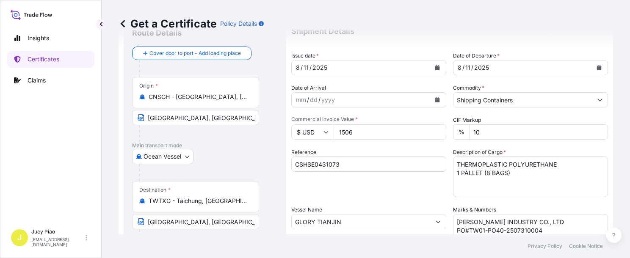
click at [354, 168] on input "CSHSE0431073" at bounding box center [368, 164] width 155 height 15
click at [203, 163] on form "Route Details Cover door to port - Add loading place Place of loading Road / [G…" at bounding box center [366, 232] width 494 height 437
paste input "0381"
type input "CSHSE0430381"
click at [360, 198] on div "Shipment Details Issue date * [DATE] Date of Departure * [DATE] Date of Arrival…" at bounding box center [449, 220] width 317 height 403
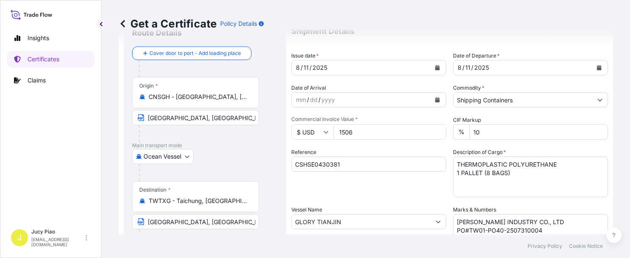
click at [364, 223] on input "GLORY TIANJIN" at bounding box center [361, 221] width 139 height 15
drag, startPoint x: 369, startPoint y: 220, endPoint x: 229, endPoint y: 210, distance: 140.1
click at [228, 211] on form "Route Details Cover door to port - Add loading place Place of loading Road / [G…" at bounding box center [366, 232] width 494 height 437
paste input "TEH VICTORY"
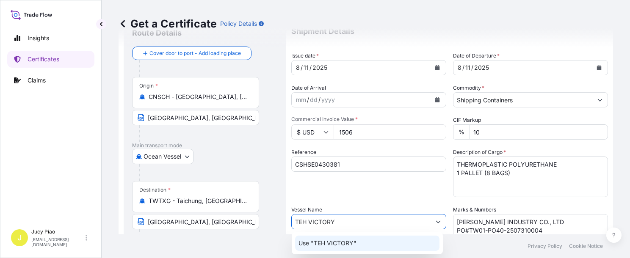
click at [341, 241] on p "Use "TEH VICTORY"" at bounding box center [327, 243] width 58 height 8
type input "TEH VICTORY"
click at [361, 193] on div "Reference CSHSE0430381" at bounding box center [368, 172] width 155 height 49
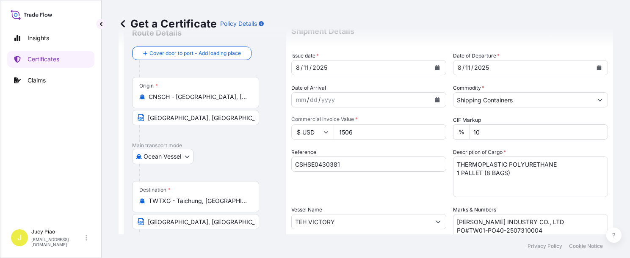
click at [309, 67] on div "/" at bounding box center [310, 68] width 2 height 10
click at [304, 69] on div "11" at bounding box center [306, 68] width 7 height 10
click at [418, 66] on div "11" at bounding box center [467, 68] width 7 height 10
click at [360, 135] on input "1506" at bounding box center [390, 131] width 113 height 15
drag, startPoint x: 362, startPoint y: 134, endPoint x: 286, endPoint y: 136, distance: 75.4
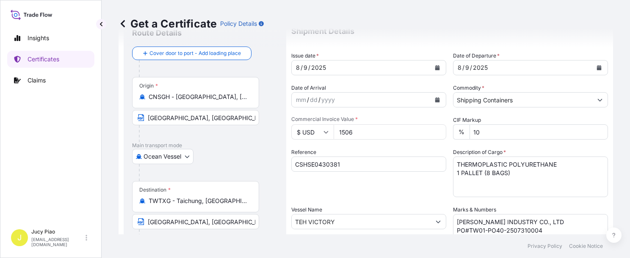
click at [284, 135] on form "Route Details Cover door to port - Add loading place Place of loading Road / [G…" at bounding box center [366, 232] width 494 height 437
type input "7530"
click at [403, 198] on div "Shipment Details Issue date * [DATE] Date of Departure * [DATE] Date of Arrival…" at bounding box center [449, 220] width 317 height 403
click at [418, 179] on div "Shipment Details Issue date * [DATE] Date of Departure * [DATE] Date of Arrival…" at bounding box center [449, 220] width 317 height 403
paste textarea "40"
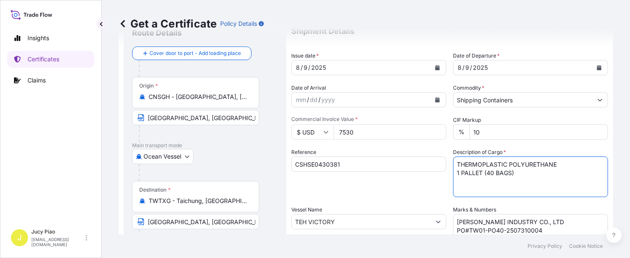
scroll to position [68, 0]
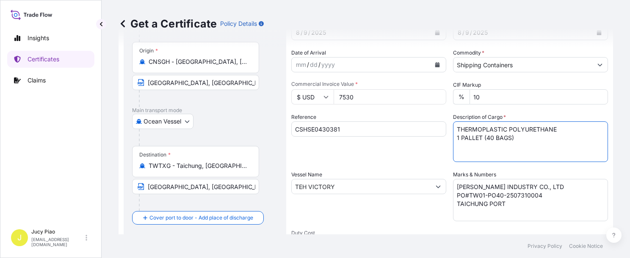
type textarea "THERMOPLASTIC POLYURETHANE 1 PALLET (40 BAGS)"
click at [418, 196] on textarea "[PERSON_NAME] INDUSTRY CO., LTD PO#TW01-PO40-2507310004 TAICHUNG PORT" at bounding box center [530, 200] width 155 height 42
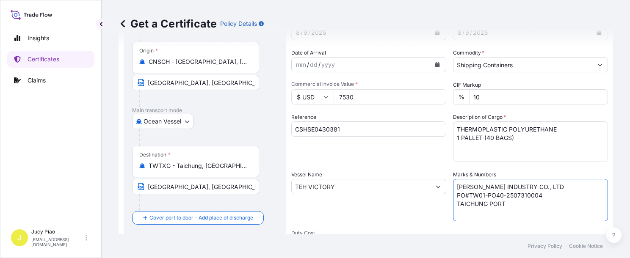
click at [418, 196] on textarea "[PERSON_NAME] INDUSTRY CO., LTD PO#TW01-PO40-2507310004 TAICHUNG PORT" at bounding box center [530, 200] width 155 height 42
drag, startPoint x: 540, startPoint y: 194, endPoint x: 451, endPoint y: 196, distance: 89.3
click at [418, 196] on textarea "[PERSON_NAME] INDUSTRY CO., LTD PO#TW01-PO40-2507310004 TAICHUNG PORT" at bounding box center [530, 200] width 155 height 42
paste textarea "6100001"
click at [418, 207] on textarea "[PERSON_NAME] INDUSTRY CO., LTD PO#TW01-PO40-2507310004 TAICHUNG PORT" at bounding box center [530, 200] width 155 height 42
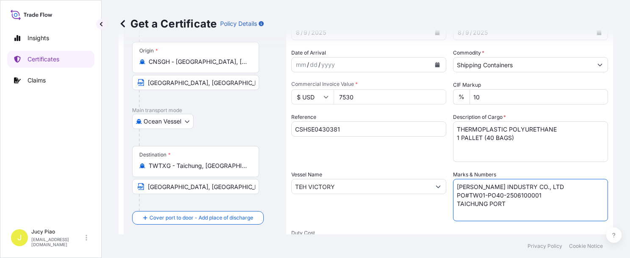
type textarea "[PERSON_NAME] INDUSTRY CO., LTD PO#TW01-PO40-2506100001 TAICHUNG PORT"
click at [417, 158] on div "Reference CSHSE0430381" at bounding box center [368, 137] width 155 height 49
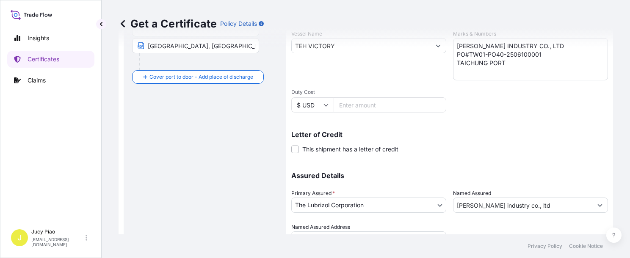
scroll to position [244, 0]
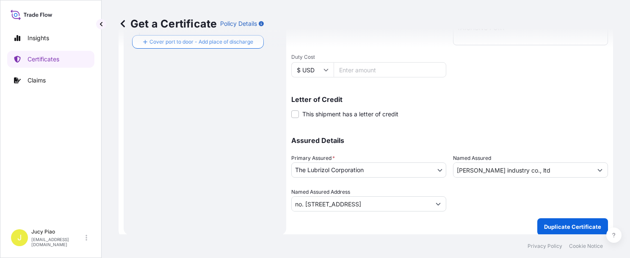
click at [418, 224] on p "Duplicate Certificate" at bounding box center [572, 227] width 57 height 8
type input "no. [STREET_ADDRESS]"
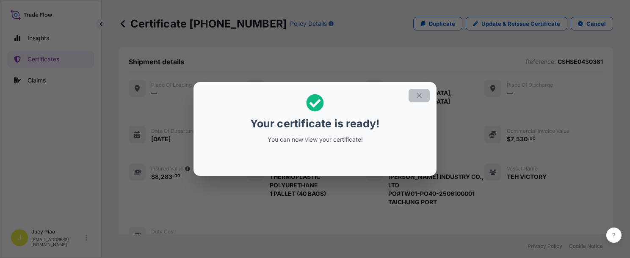
click at [418, 96] on icon "button" at bounding box center [419, 96] width 8 height 8
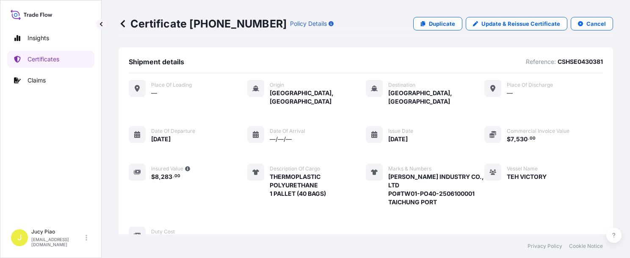
click at [418, 95] on span "[GEOGRAPHIC_DATA], [GEOGRAPHIC_DATA]" at bounding box center [436, 97] width 96 height 17
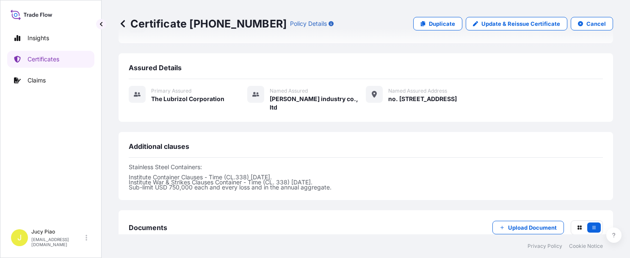
scroll to position [282, 0]
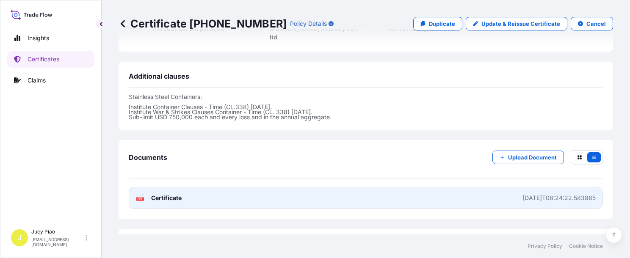
click at [418, 194] on link "PDF Certificate [DATE]T08:24:22.583865" at bounding box center [366, 198] width 474 height 22
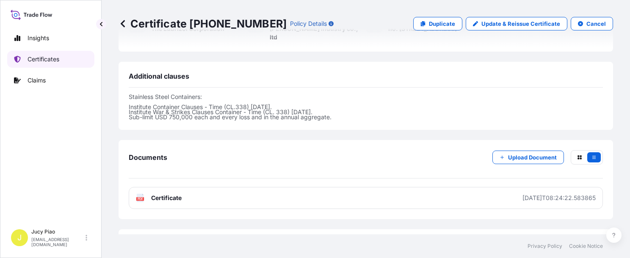
click at [33, 58] on p "Certificates" at bounding box center [44, 59] width 32 height 8
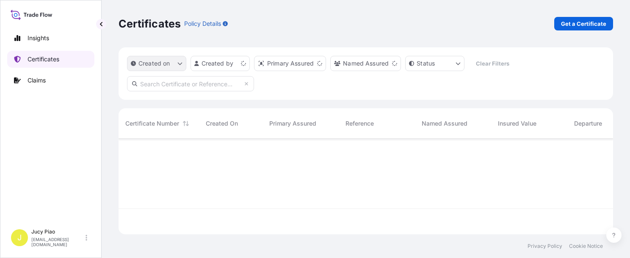
scroll to position [94, 488]
click at [418, 24] on p "Get a Certificate" at bounding box center [583, 23] width 45 height 8
select select "Barge"
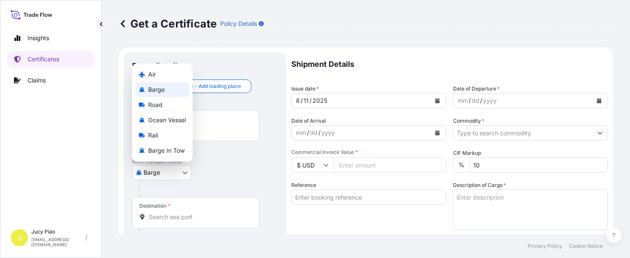
click at [186, 175] on body "Insights Certificates Claims J Jucy Piao [EMAIL_ADDRESS][DOMAIN_NAME] Get a Cer…" at bounding box center [315, 129] width 630 height 258
click at [178, 121] on span "Ocean Vessel" at bounding box center [167, 120] width 38 height 8
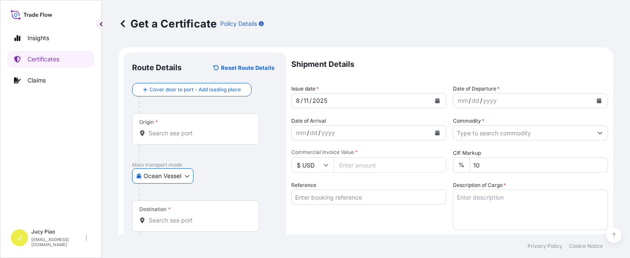
click at [354, 208] on div "Reference" at bounding box center [368, 205] width 155 height 49
click at [359, 206] on div "Reference" at bounding box center [368, 205] width 155 height 49
click at [358, 202] on input "Reference" at bounding box center [368, 197] width 155 height 15
paste input "CSHSE0431011"
type input "CSHSE0431011"
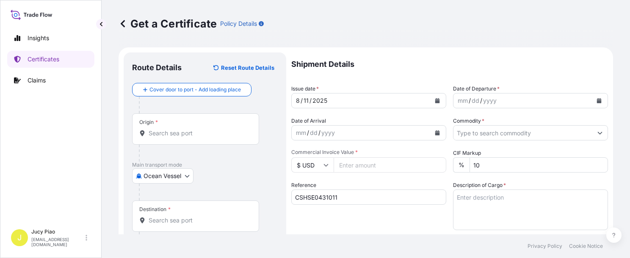
drag, startPoint x: 324, startPoint y: 221, endPoint x: 319, endPoint y: 221, distance: 4.7
click at [324, 221] on div "Reference CSHSE0431011" at bounding box center [368, 205] width 155 height 49
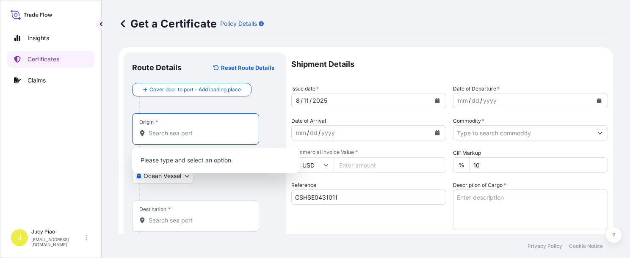
click at [209, 132] on input "Origin *" at bounding box center [199, 133] width 100 height 8
paste input "[GEOGRAPHIC_DATA]"
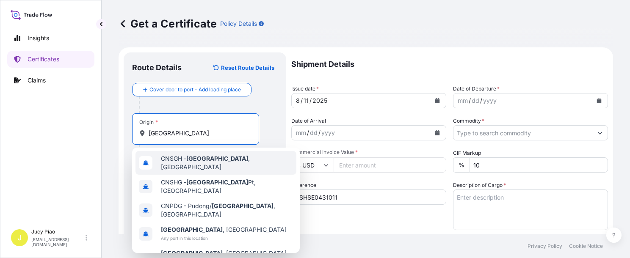
click at [196, 168] on div "CNSGH - [GEOGRAPHIC_DATA] , [GEOGRAPHIC_DATA]" at bounding box center [215, 163] width 161 height 24
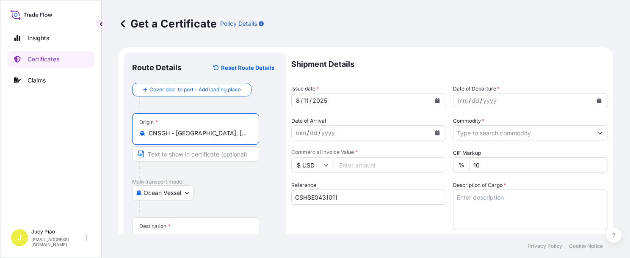
drag, startPoint x: 179, startPoint y: 135, endPoint x: 263, endPoint y: 147, distance: 85.1
click at [263, 141] on div "Origin * CNSGH - [GEOGRAPHIC_DATA], [GEOGRAPHIC_DATA]" at bounding box center [205, 145] width 146 height 65
type input "CNSGH - [GEOGRAPHIC_DATA], [GEOGRAPHIC_DATA]"
click at [206, 153] on input "Text to appear on certificate" at bounding box center [195, 153] width 127 height 15
paste input "[GEOGRAPHIC_DATA], [GEOGRAPHIC_DATA]"
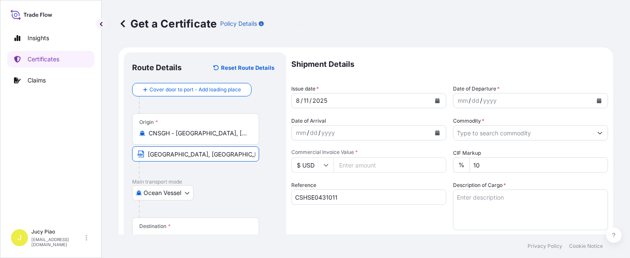
type input "[GEOGRAPHIC_DATA], [GEOGRAPHIC_DATA]"
click at [220, 184] on div "Main transport mode Ocean Vessel Air Barge Road Ocean Vessel Rail Barge in [GEO…" at bounding box center [205, 198] width 146 height 39
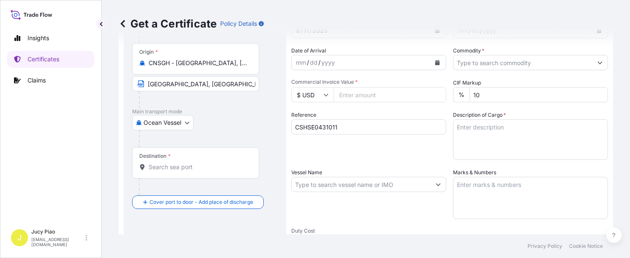
click at [180, 174] on div "Destination *" at bounding box center [195, 162] width 127 height 31
click at [180, 171] on input "Destination *" at bounding box center [199, 167] width 100 height 8
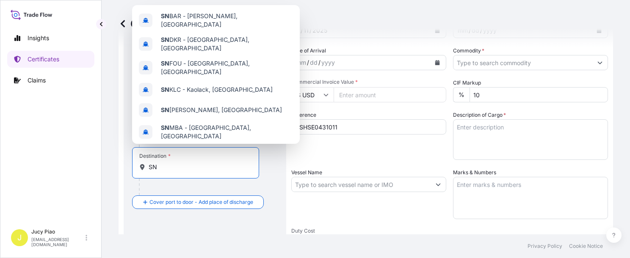
type input "S"
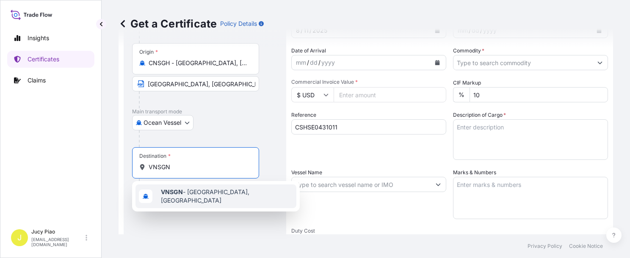
click at [191, 194] on span "VNSGN - [GEOGRAPHIC_DATA], [GEOGRAPHIC_DATA]" at bounding box center [227, 196] width 132 height 17
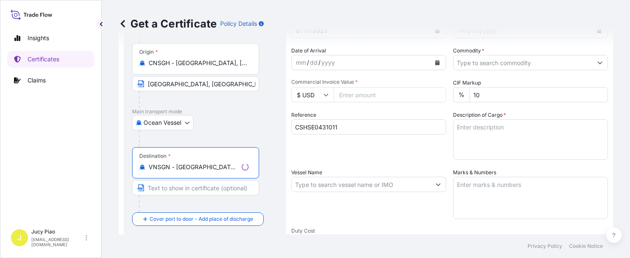
type input "VNSGN - [GEOGRAPHIC_DATA], [GEOGRAPHIC_DATA]"
click at [175, 187] on input "Text to appear on certificate" at bounding box center [195, 187] width 127 height 15
paste input "[PERSON_NAME] ([PERSON_NAME])"
type input "[PERSON_NAME] ([PERSON_NAME])"
click at [381, 162] on div "Shipment Details Issue date * [DATE] Date of Departure * mm / dd / yyyy Date of…" at bounding box center [449, 183] width 317 height 403
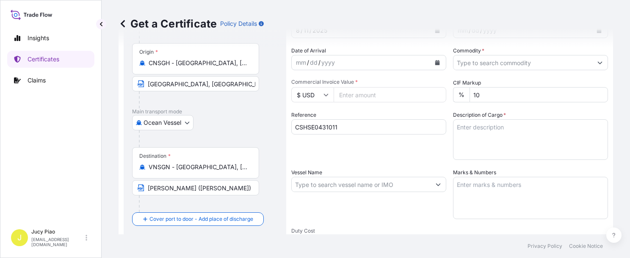
scroll to position [0, 0]
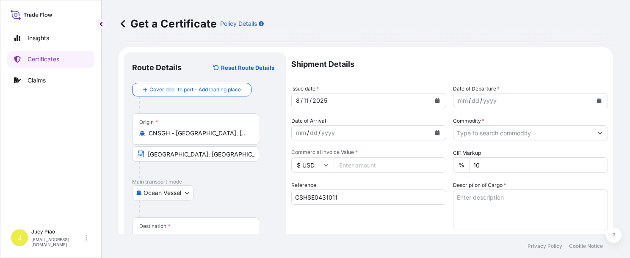
click at [308, 101] on div "11" at bounding box center [306, 101] width 7 height 10
click at [306, 101] on div "11" at bounding box center [306, 101] width 7 height 10
click at [418, 101] on div "mm" at bounding box center [463, 101] width 12 height 10
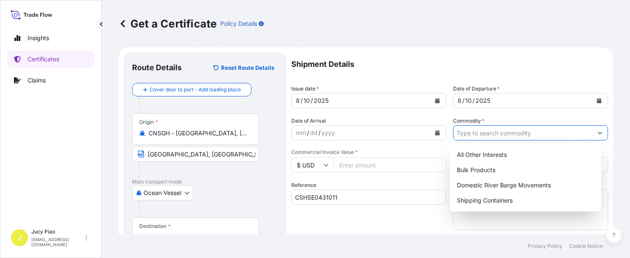
click at [418, 136] on input "Commodity *" at bounding box center [522, 132] width 139 height 15
click at [418, 204] on div "Shipping Containers" at bounding box center [525, 200] width 144 height 15
type input "Shipping Containers"
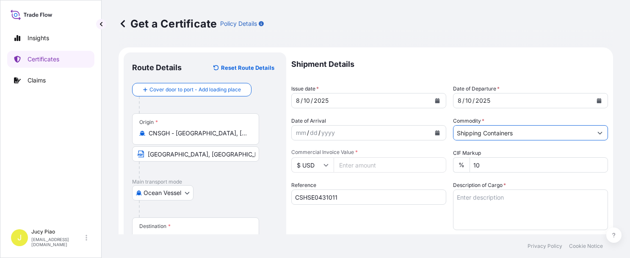
click at [370, 163] on input "Commercial Invoice Value *" at bounding box center [390, 164] width 113 height 15
type input "13800"
click at [381, 183] on div "Reference CSHSE0431011" at bounding box center [368, 205] width 155 height 49
click at [418, 207] on textarea "Description of Cargo *" at bounding box center [530, 210] width 155 height 41
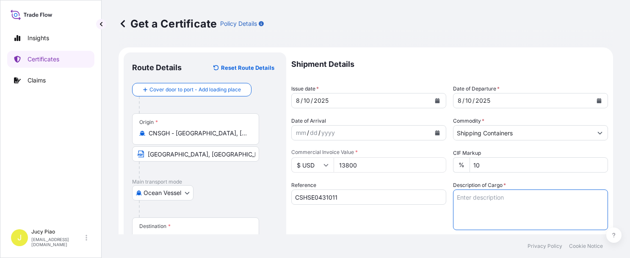
paste textarea "THERMOPLASTIC POLYURETHANE"
paste textarea "3 PALLETS (120 BAGS)"
click at [418, 214] on textarea "THERMOPLASTIC POLYURETHANE 3 PALLETS (120 BAGS)" at bounding box center [530, 210] width 155 height 41
paste textarea "HS CODE:390950"
paste textarea "Q253-XBCP-077"
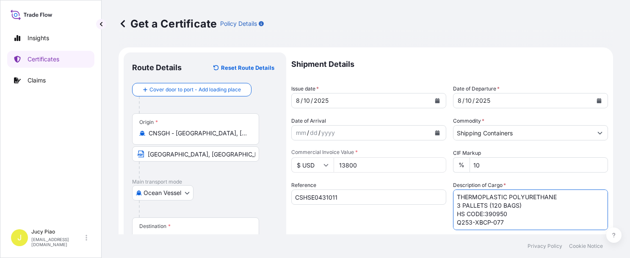
scroll to position [70, 0]
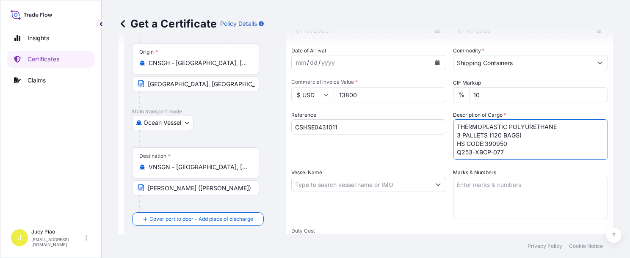
type textarea "THERMOPLASTIC POLYURETHANE 3 PALLETS (120 BAGS) HS CODE:390950 Q253-XBCP-077"
click at [418, 195] on textarea "Marks & Numbers" at bounding box center [530, 198] width 155 height 42
paste textarea "PO#517NN"
paste textarea "DS2"
paste textarea "C/NO:1-3"
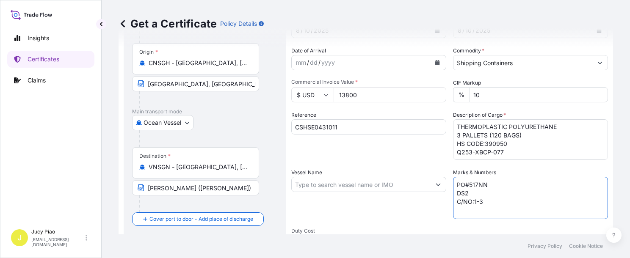
paste textarea "MADE IN [GEOGRAPHIC_DATA]"
type textarea "PO#517NN DS2 C/NO:1-3 MADE IN [GEOGRAPHIC_DATA]"
click at [320, 182] on input "Vessel Name" at bounding box center [361, 184] width 139 height 15
paste input "MILD ORCHID"
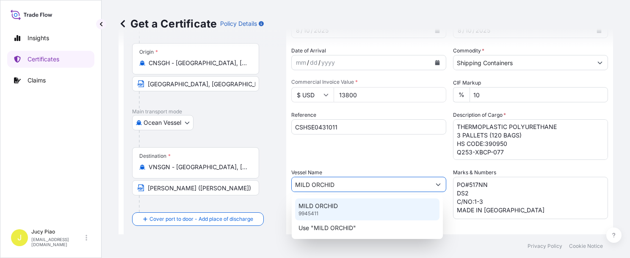
click at [330, 204] on p "MILD ORCHID" at bounding box center [317, 206] width 39 height 8
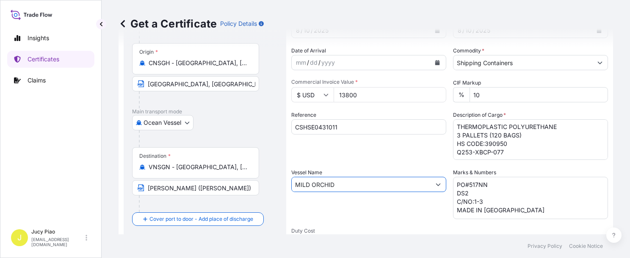
type input "MILD ORCHID"
click at [353, 207] on div "Vessel Name MILD ORCHID" at bounding box center [368, 193] width 155 height 51
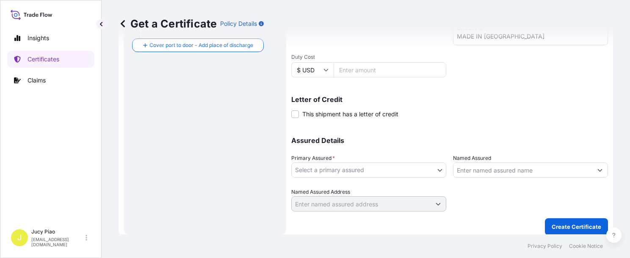
click at [354, 169] on body "0 options available. 2 options available. Insights Certificates Claims J Jucy P…" at bounding box center [315, 129] width 630 height 258
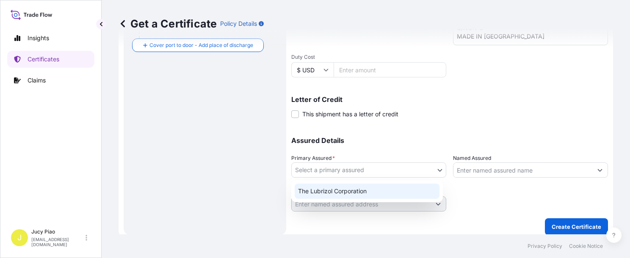
click at [329, 197] on div "The Lubrizol Corporation" at bounding box center [367, 191] width 145 height 15
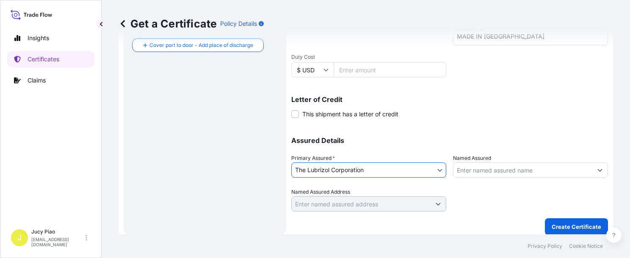
click at [418, 168] on input "Named Assured" at bounding box center [522, 170] width 139 height 15
paste input "VIETNAM [PERSON_NAME] STANDARD FOOTWEAR"
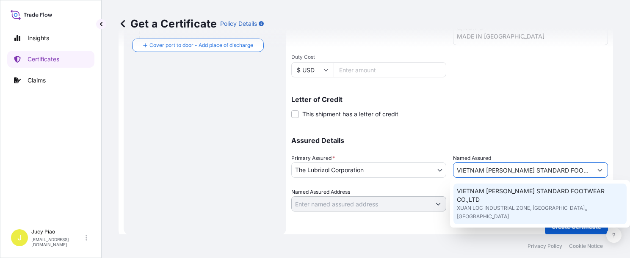
paste input "VIETNAM [PERSON_NAME] STANDARD FOOTWEAR CO., LTD."
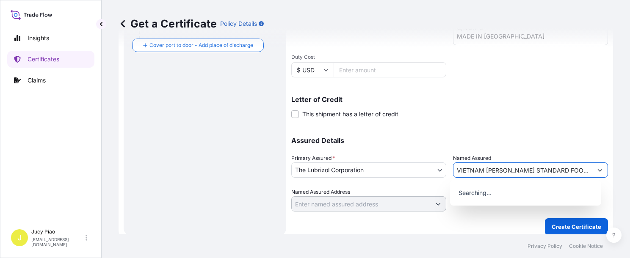
scroll to position [0, 128]
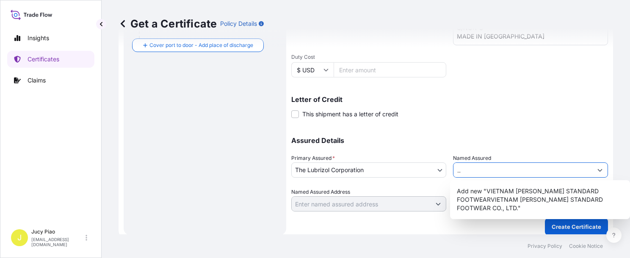
type input "VIETNAM [PERSON_NAME] STANDARD FOOTWEARVIETNAM [PERSON_NAME] STANDARD FOOTWEAR …"
click at [418, 108] on div "Letter of Credit This shipment has a letter of credit Letter of credit * Letter…" at bounding box center [449, 107] width 317 height 22
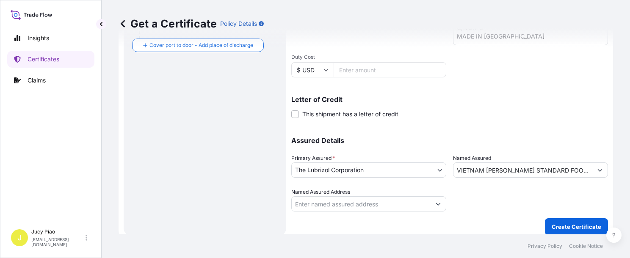
click at [418, 174] on input "VIETNAM [PERSON_NAME] STANDARD FOOTWEARVIETNAM [PERSON_NAME] STANDARD FOOTWEAR …" at bounding box center [522, 170] width 139 height 15
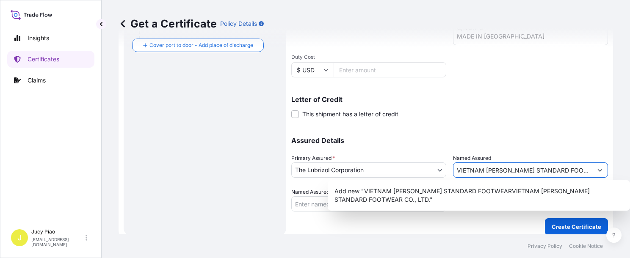
scroll to position [0, 128]
drag, startPoint x: 518, startPoint y: 172, endPoint x: 648, endPoint y: 177, distance: 130.0
click at [418, 177] on html "1 option available. Insights Certificates Claims J Jucy Piao [EMAIL_ADDRESS][DO…" at bounding box center [315, 129] width 630 height 258
click at [418, 138] on p "Assured Details" at bounding box center [449, 140] width 317 height 7
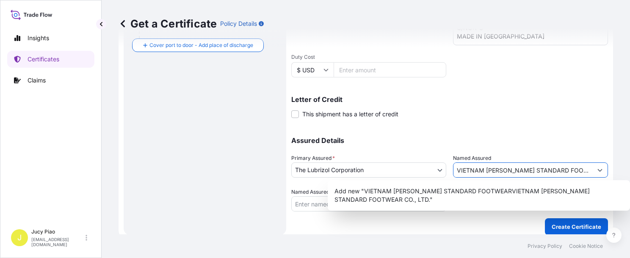
click at [418, 167] on input "VIETNAM [PERSON_NAME] STANDARD FOOTWEARVIETNAM [PERSON_NAME] STANDARD FOOTWEAR …" at bounding box center [522, 170] width 139 height 15
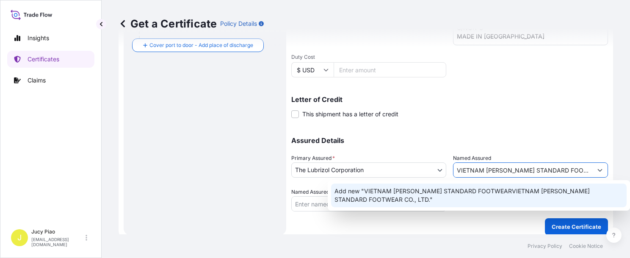
click at [418, 192] on span "Add new "VIETNAM [PERSON_NAME] STANDARD FOOTWEARVIETNAM [PERSON_NAME] STANDARD …" at bounding box center [478, 195] width 289 height 17
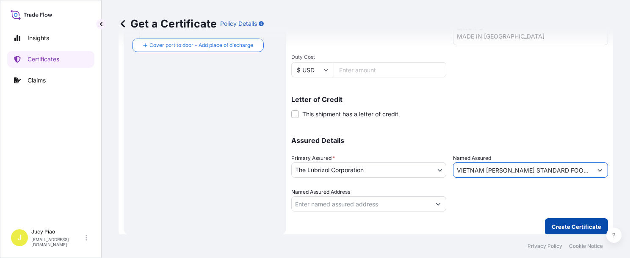
click at [418, 228] on p "Create Certificate" at bounding box center [577, 227] width 50 height 8
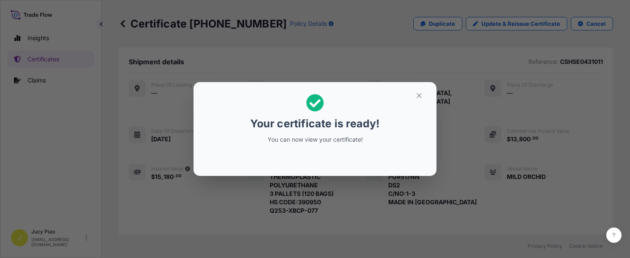
click at [418, 97] on icon "button" at bounding box center [419, 96] width 8 height 8
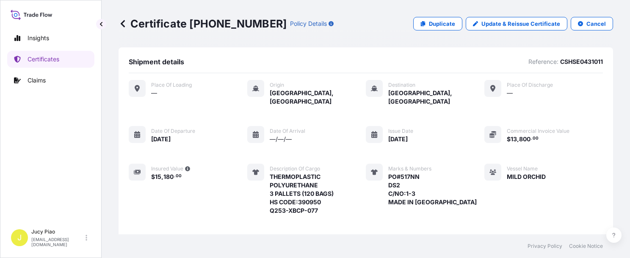
click at [418, 175] on div "Place of Loading — Origin [GEOGRAPHIC_DATA], [GEOGRAPHIC_DATA] Destination [GEO…" at bounding box center [366, 166] width 474 height 173
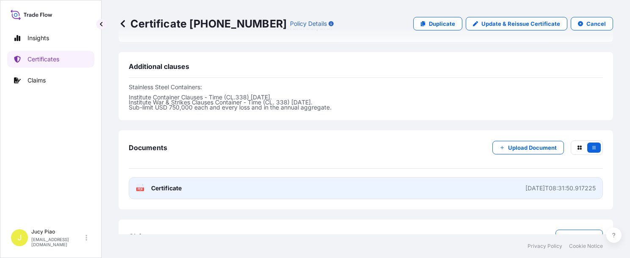
click at [418, 177] on link "PDF Certificate [DATE]T08:31:50.917225" at bounding box center [366, 188] width 474 height 22
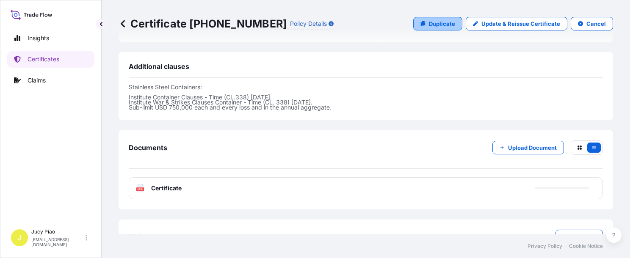
click at [418, 26] on p "Duplicate" at bounding box center [442, 23] width 26 height 8
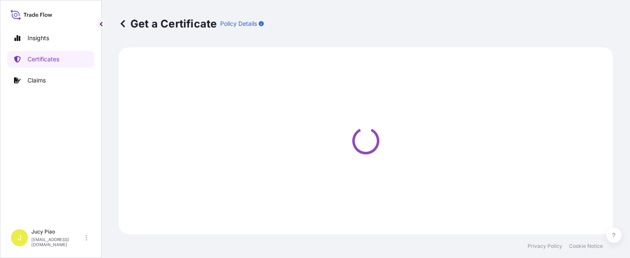
select select "Ocean Vessel"
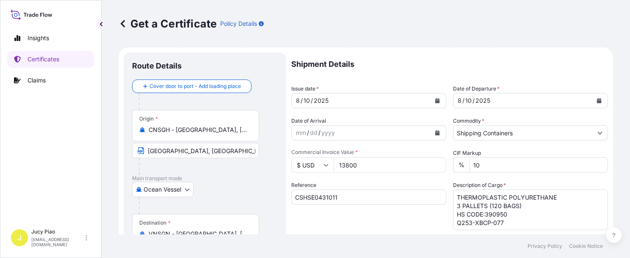
click at [365, 198] on input "CSHSE0431011" at bounding box center [368, 197] width 155 height 15
drag, startPoint x: 240, startPoint y: 197, endPoint x: 203, endPoint y: 192, distance: 36.7
paste input "KMTCSHAO33474"
type input "KMTCSHAO334741"
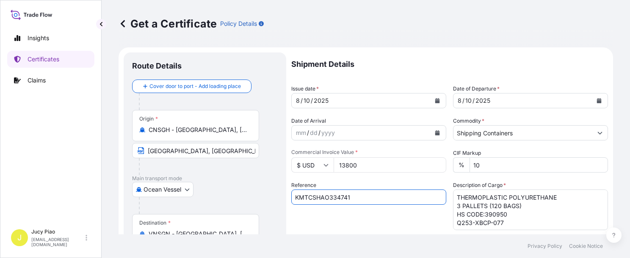
click at [340, 210] on div "Reference KMTCSHAO334741" at bounding box center [368, 205] width 155 height 49
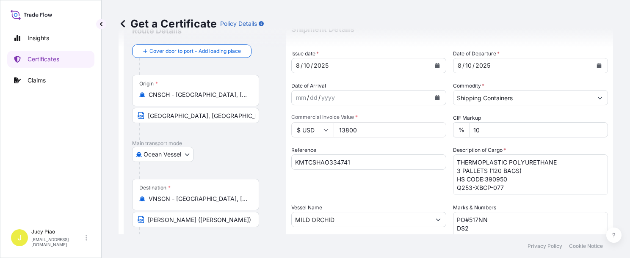
scroll to position [70, 0]
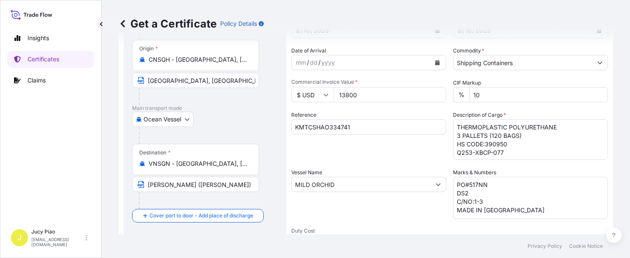
click at [229, 183] on input "[PERSON_NAME] ([PERSON_NAME])" at bounding box center [195, 184] width 127 height 15
drag, startPoint x: 231, startPoint y: 186, endPoint x: 149, endPoint y: 191, distance: 81.9
click at [63, 182] on div "Insights Certificates Claims J Jucy Piao [EMAIL_ADDRESS][DOMAIN_NAME] Get a Cer…" at bounding box center [315, 129] width 630 height 258
paste input ", HOCHIMINH"
type input "CAT LAI, HOCHIMINH"
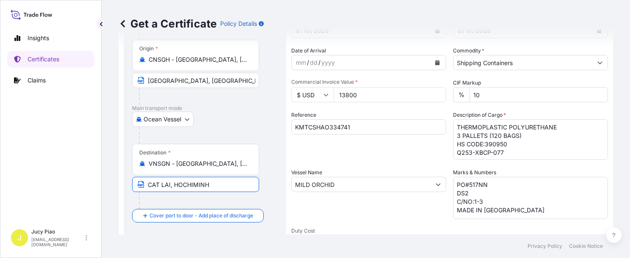
click at [343, 187] on input "MILD ORCHID" at bounding box center [361, 184] width 139 height 15
drag, startPoint x: 354, startPoint y: 184, endPoint x: 212, endPoint y: 188, distance: 142.3
click at [215, 188] on form "Route Details Cover door to port - Add loading place Place of loading Road / [G…" at bounding box center [366, 195] width 494 height 437
paste input "SKY RAINBOW"
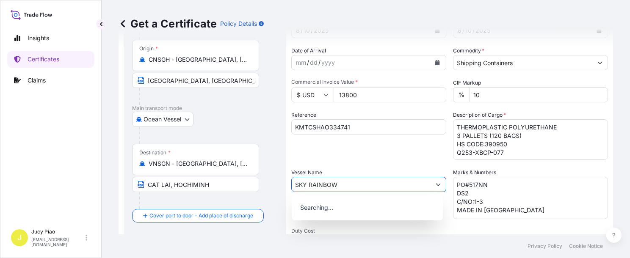
type input "SKY RAINBOW"
click at [366, 206] on p "Searching..." at bounding box center [367, 208] width 144 height 19
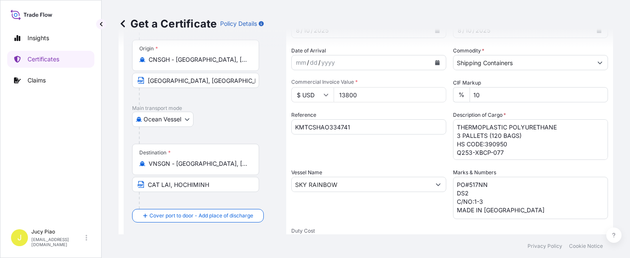
click at [348, 184] on input "SKY RAINBOW" at bounding box center [361, 184] width 139 height 15
drag, startPoint x: 349, startPoint y: 190, endPoint x: 215, endPoint y: 186, distance: 134.7
click at [215, 187] on form "Route Details Cover door to port - Add loading place Place of loading Road / [G…" at bounding box center [366, 195] width 494 height 437
click at [378, 160] on div "Shipment Details Issue date * [DATE] Date of Departure * [DATE] Date of Arrival…" at bounding box center [449, 183] width 317 height 403
drag, startPoint x: 506, startPoint y: 214, endPoint x: 458, endPoint y: 175, distance: 62.0
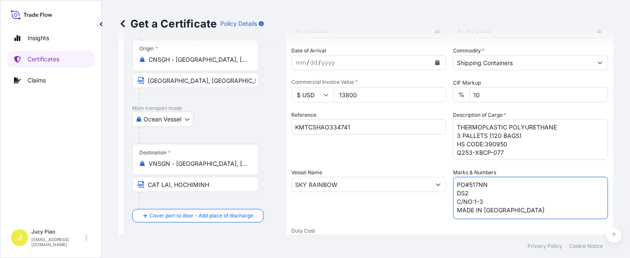
click at [418, 175] on div "Marks & Numbers PO#517NN DS2 C/NO:1-3 MADE IN [GEOGRAPHIC_DATA]" at bounding box center [530, 193] width 155 height 51
type textarea "P"
paste textarea "VIETNAM [PERSON_NAME] /513QA07 [GEOGRAPHIC_DATA] [PERSON_NAME] /511RT03"
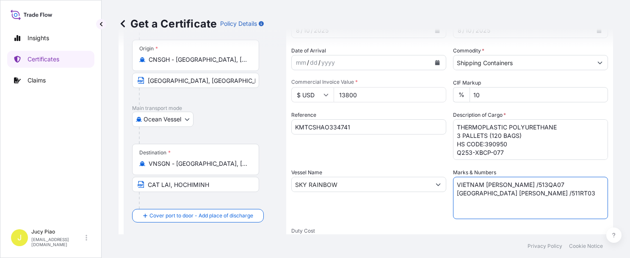
type textarea "VIETNAM [PERSON_NAME] /513QA07 [GEOGRAPHIC_DATA] [PERSON_NAME] /511RT03"
click at [418, 155] on textarea "THERMOPLASTIC POLYURETHANE 3 PALLETS (120 BAGS) HS CODE:390950 Q253-XBCP-077" at bounding box center [530, 139] width 155 height 41
drag, startPoint x: 505, startPoint y: 153, endPoint x: 429, endPoint y: 111, distance: 86.8
click at [418, 111] on div "Shipment Details Issue date * [DATE] Date of Departure * [DATE] Date of Arrival…" at bounding box center [449, 183] width 317 height 403
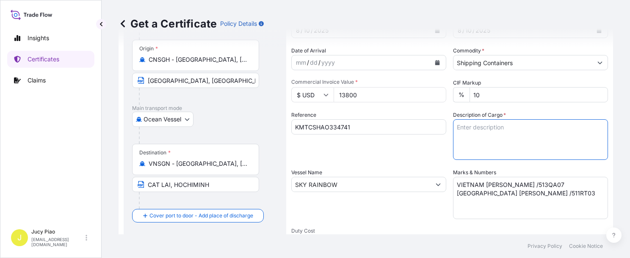
paste textarea "THERMOPLASTIC POLYURETHANE HS CODE: 390950 TAX ID: 3600659583 20 PALLETS (20 SA…"
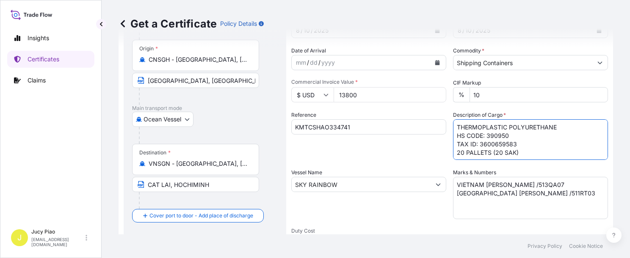
type textarea "THERMOPLASTIC POLYURETHANE HS CODE: 390950 TAX ID: 3600659583 20 PALLETS (20 SA…"
click at [374, 93] on input "13800" at bounding box center [390, 94] width 113 height 15
drag, startPoint x: 377, startPoint y: 97, endPoint x: 297, endPoint y: 97, distance: 80.0
click at [297, 97] on div "$ USD 13800" at bounding box center [368, 94] width 155 height 15
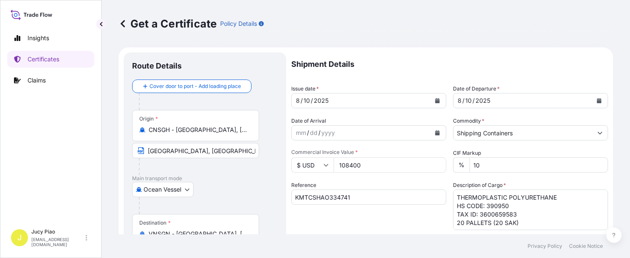
type input "108400"
click at [305, 98] on div "10" at bounding box center [307, 101] width 8 height 10
click at [418, 100] on div "10" at bounding box center [468, 101] width 8 height 10
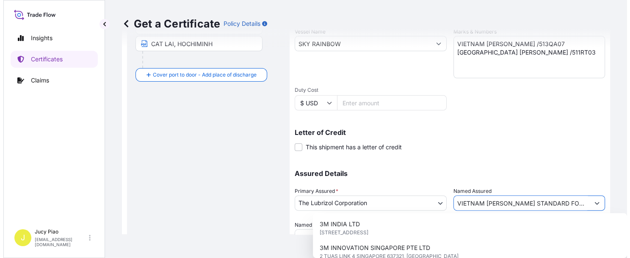
scroll to position [0, 131]
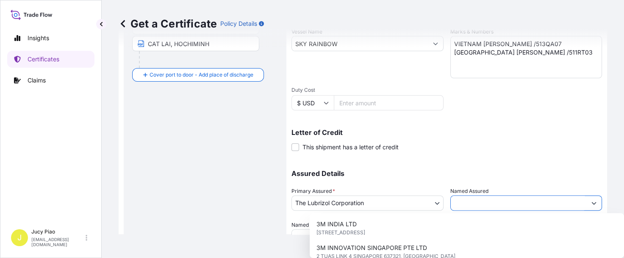
drag, startPoint x: 457, startPoint y: 202, endPoint x: 648, endPoint y: 196, distance: 191.5
click at [418, 196] on html "15 options available. Insights Certificates Claims J Jucy Piao [EMAIL_ADDRESS][…" at bounding box center [312, 129] width 624 height 258
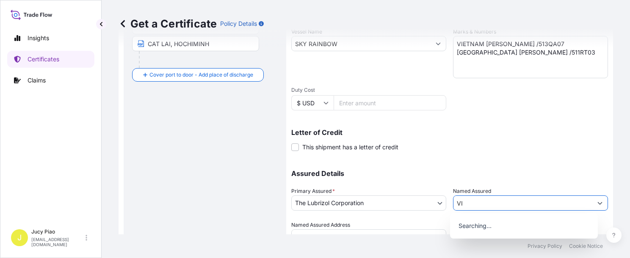
scroll to position [0, 0]
type input "V"
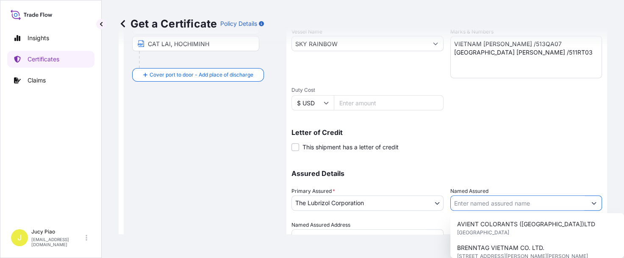
paste input "VIETNAM [PERSON_NAME] ORIENT CO., LTD."
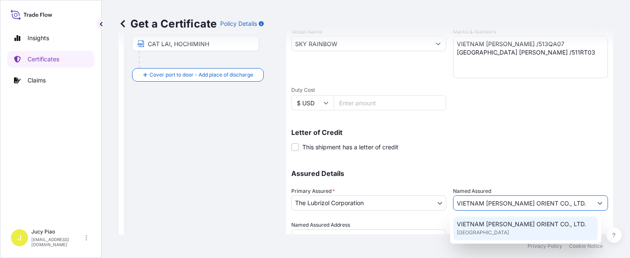
click at [418, 240] on div "VIETNAM [PERSON_NAME] ORIENT CO., LTD. [GEOGRAPHIC_DATA]" at bounding box center [525, 229] width 144 height 24
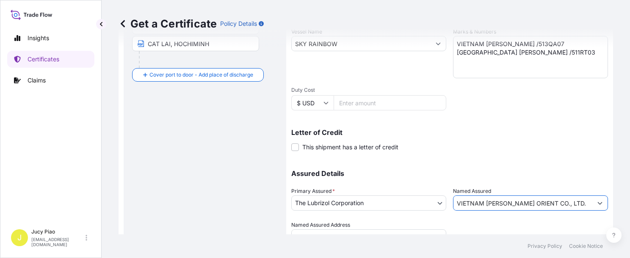
type input "VIETNAM [PERSON_NAME] ORIENT CO., LTD."
click at [418, 229] on div at bounding box center [530, 233] width 155 height 24
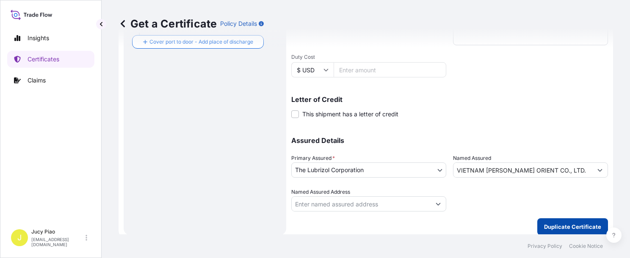
click at [418, 229] on p "Duplicate Certificate" at bounding box center [572, 227] width 57 height 8
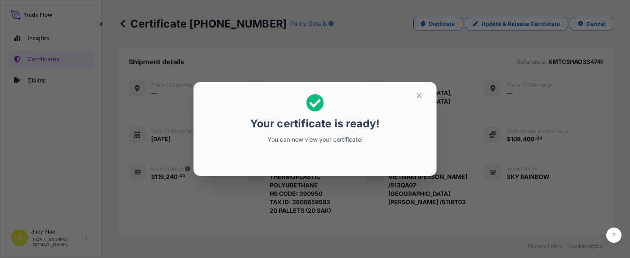
click at [418, 196] on div "Your certificate is ready! You can now view your certificate!" at bounding box center [315, 129] width 630 height 258
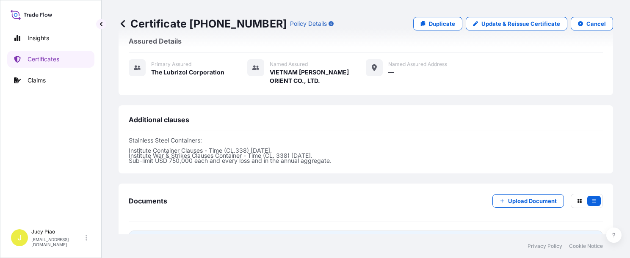
scroll to position [316, 0]
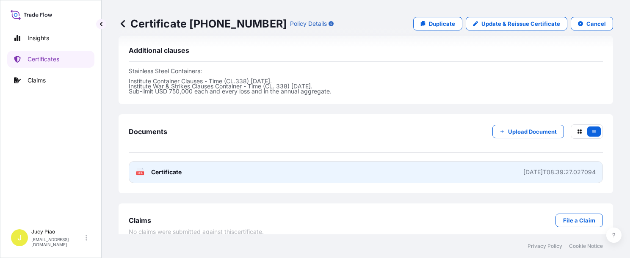
click at [417, 164] on link "PDF Certificate [DATE]T08:39:27.027094" at bounding box center [366, 172] width 474 height 22
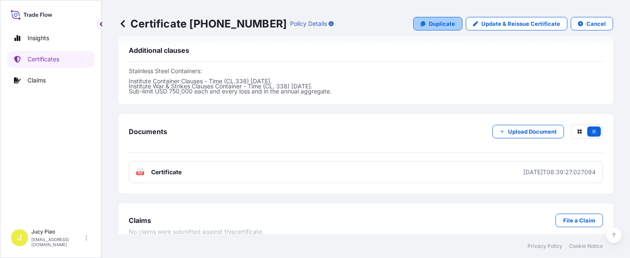
click at [418, 23] on p "Duplicate" at bounding box center [442, 23] width 26 height 8
select select "Ocean Vessel"
select select "31566"
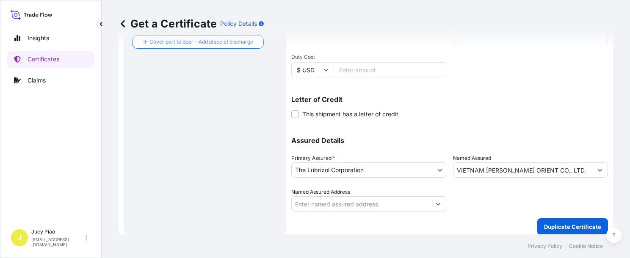
scroll to position [103, 0]
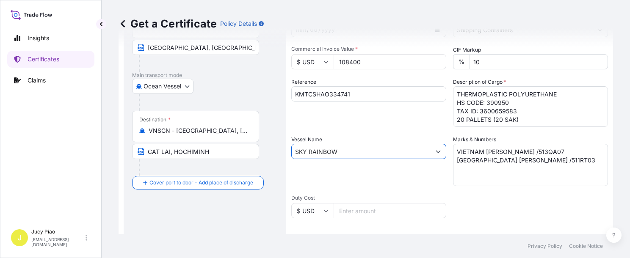
click at [337, 152] on input "SKY RAINBOW" at bounding box center [361, 151] width 139 height 15
drag, startPoint x: 348, startPoint y: 150, endPoint x: 272, endPoint y: 146, distance: 76.3
click at [272, 146] on form "Route Details Cover door to port - Add loading place Place of loading Road / [G…" at bounding box center [366, 162] width 494 height 437
click at [330, 121] on div "Reference KMTCSHAO334741" at bounding box center [368, 102] width 155 height 49
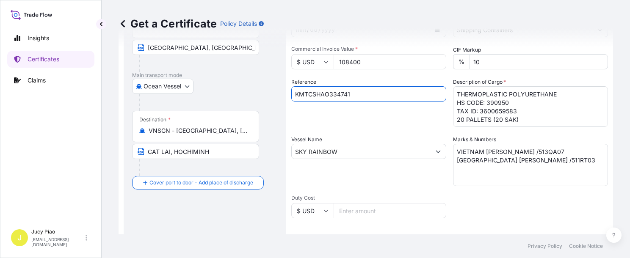
click at [349, 94] on input "KMTCSHAO334741" at bounding box center [368, 93] width 155 height 15
drag, startPoint x: 354, startPoint y: 93, endPoint x: 223, endPoint y: 92, distance: 131.2
click at [198, 88] on form "Route Details Cover door to port - Add loading place Place of loading Road / [G…" at bounding box center [366, 162] width 494 height 437
paste input "62227"
type input "KMTCSHAO362227"
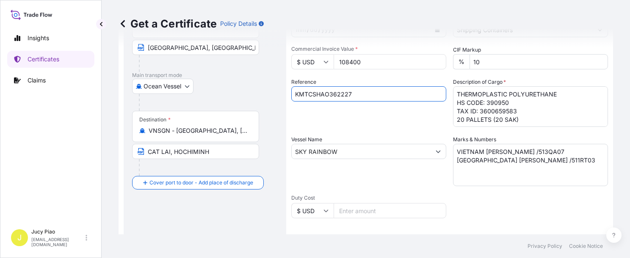
click at [371, 127] on div "Shipment Details Issue date * [DATE] Date of Departure * [DATE] Date of Arrival…" at bounding box center [449, 150] width 317 height 403
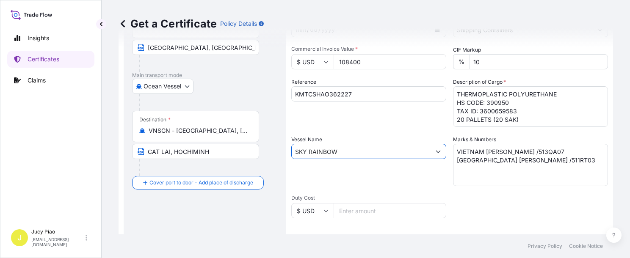
drag, startPoint x: 348, startPoint y: 149, endPoint x: 231, endPoint y: 147, distance: 117.3
click at [231, 147] on form "Route Details Cover door to port - Add loading place Place of loading Road / [G…" at bounding box center [366, 162] width 494 height 437
paste input "M [GEOGRAPHIC_DATA]"
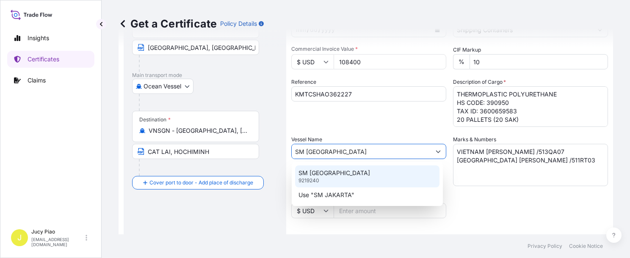
click at [342, 176] on div "SM JAKARTA 9219240" at bounding box center [367, 177] width 144 height 22
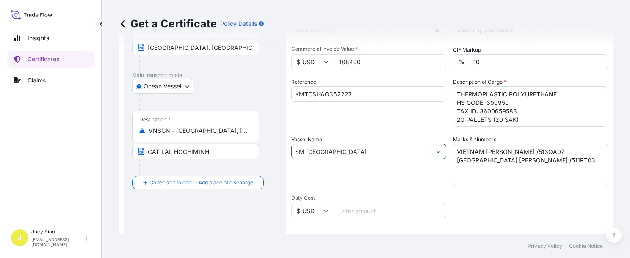
type input "SM [GEOGRAPHIC_DATA]"
click at [371, 177] on div "Vessel Name SM [GEOGRAPHIC_DATA]" at bounding box center [368, 160] width 155 height 51
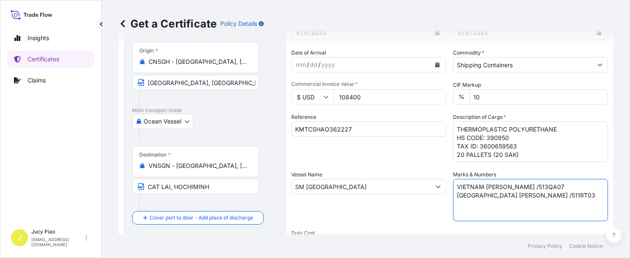
drag, startPoint x: 549, startPoint y: 196, endPoint x: 321, endPoint y: 145, distance: 233.3
click at [321, 145] on div "Shipment Details Issue date * [DATE] Date of Departure * [DATE] Date of Arrival…" at bounding box center [449, 185] width 317 height 403
paste textarea "IMCD VIETNAM PO 2966 OP [GEOGRAPHIC_DATA]"
type textarea "IMCD VIETNAM PO 2966 OP [GEOGRAPHIC_DATA]"
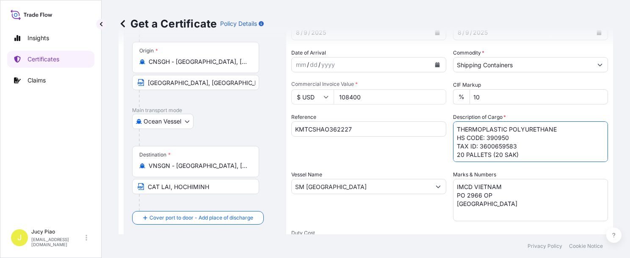
scroll to position [0, 0]
drag, startPoint x: 455, startPoint y: 127, endPoint x: 577, endPoint y: 164, distance: 127.0
click at [418, 164] on div "Shipment Details Issue date * [DATE] Date of Departure * [DATE] Date of Arrival…" at bounding box center [449, 185] width 317 height 403
paste textarea "MERQUAT(TM) 550PR K POLYMER, 1H1 PLASTIC DR MERQUAT(TM) 550PR POLYMER, 1H1 PLAS…"
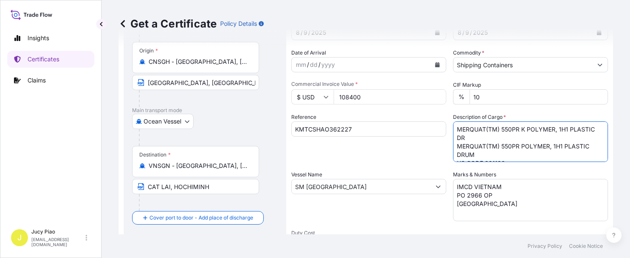
type textarea "MERQUAT(TM) 550PR K POLYMER, 1H1 PLASTIC DR MERQUAT(TM) 550PR POLYMER, 1H1 PLAS…"
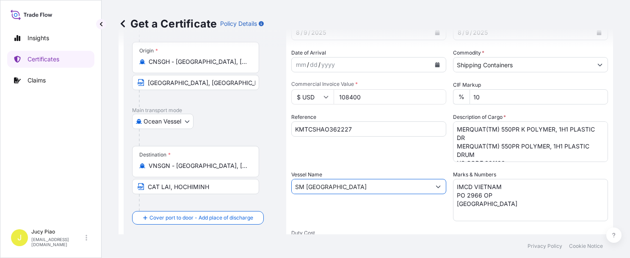
click at [376, 185] on input "SM [GEOGRAPHIC_DATA]" at bounding box center [361, 186] width 139 height 15
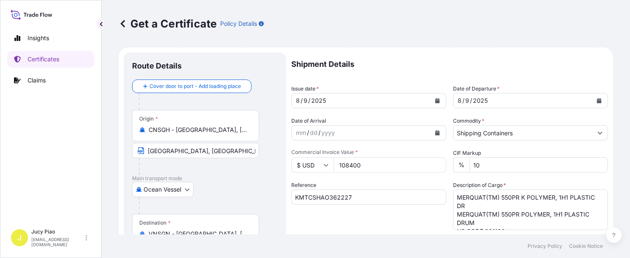
click at [394, 224] on div "Reference KMTCSHAO362227" at bounding box center [368, 205] width 155 height 49
click at [367, 165] on input "108400" at bounding box center [390, 164] width 113 height 15
drag, startPoint x: 372, startPoint y: 166, endPoint x: 299, endPoint y: 165, distance: 73.2
click at [299, 165] on div "$ USD 108400" at bounding box center [368, 164] width 155 height 15
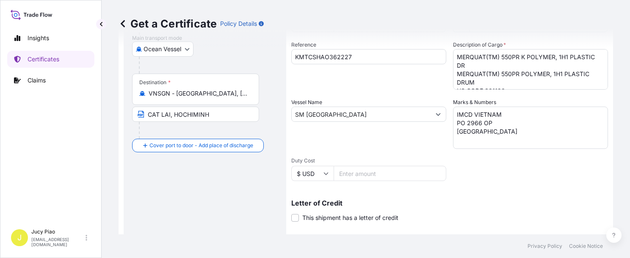
scroll to position [244, 0]
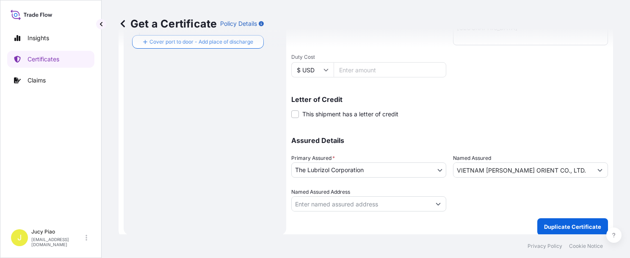
type input "29072.76"
click at [418, 169] on input "VIETNAM [PERSON_NAME] ORIENT CO., LTD." at bounding box center [522, 170] width 139 height 15
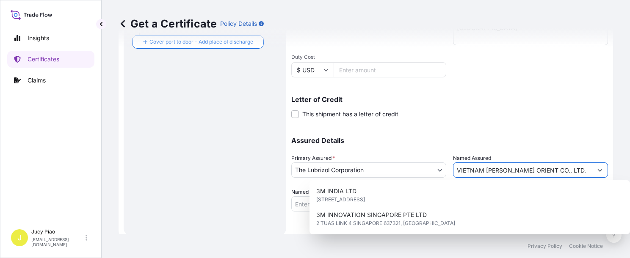
drag, startPoint x: 550, startPoint y: 170, endPoint x: 377, endPoint y: 164, distance: 173.7
click at [382, 165] on div "Assured Details Primary Assured * The Lubrizol Corporation The Lubrizol Corpora…" at bounding box center [449, 169] width 317 height 85
paste input "IMCD VIETNAM COMPANY LIMITED"
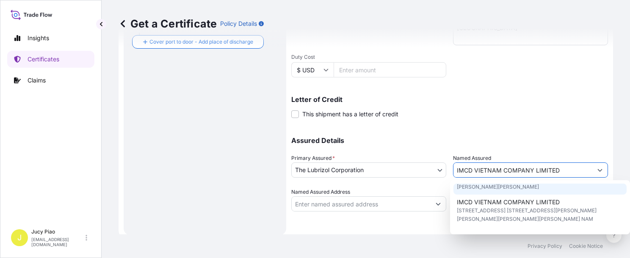
scroll to position [28, 0]
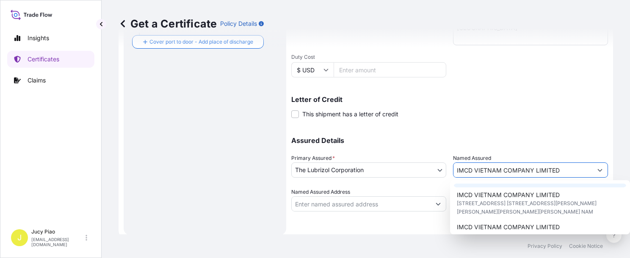
type input "IMCD VIETNAM COMPANY LIMITED"
click at [418, 124] on div "Shipment Details Issue date * [DATE] Date of Departure * [DATE] Date of Arrival…" at bounding box center [449, 9] width 317 height 403
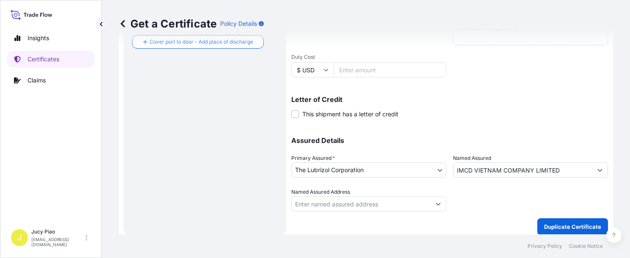
click at [418, 211] on div "Get a Certificate Policy Details Route Details Cover door to port - Add loading…" at bounding box center [366, 117] width 528 height 235
click at [418, 229] on p "Duplicate Certificate" at bounding box center [572, 227] width 57 height 8
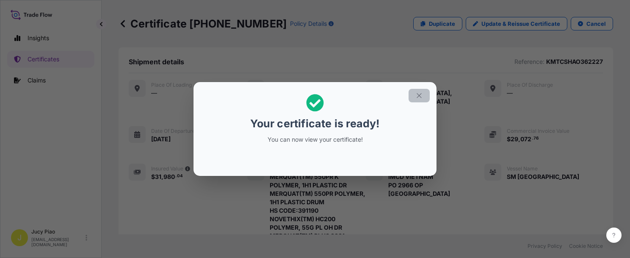
click at [417, 97] on icon "button" at bounding box center [419, 96] width 8 height 8
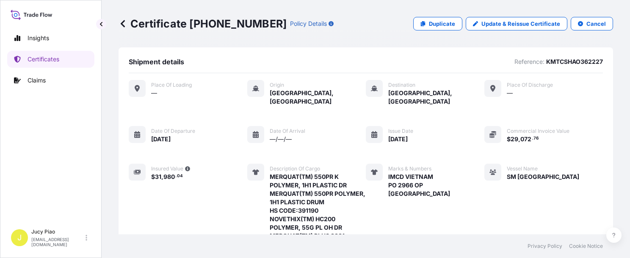
click at [418, 188] on div "Place of Loading — Origin [GEOGRAPHIC_DATA], [GEOGRAPHIC_DATA] Destination [GEO…" at bounding box center [366, 200] width 474 height 240
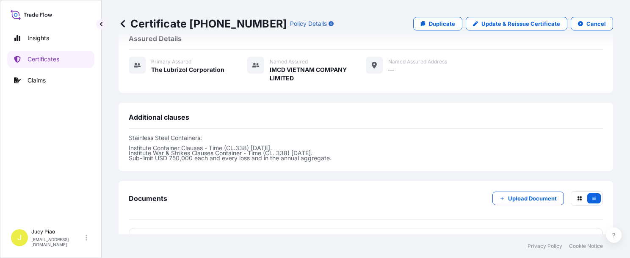
scroll to position [352, 0]
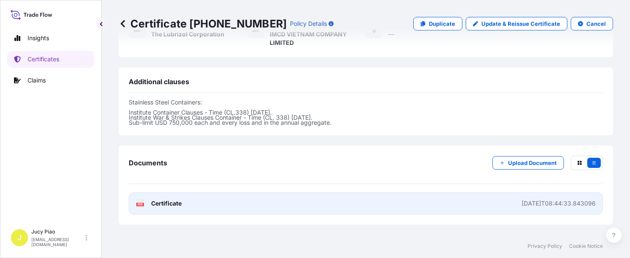
click at [418, 200] on link "PDF Certificate [DATE]T08:44:33.843096" at bounding box center [366, 204] width 474 height 22
